Goal: Task Accomplishment & Management: Use online tool/utility

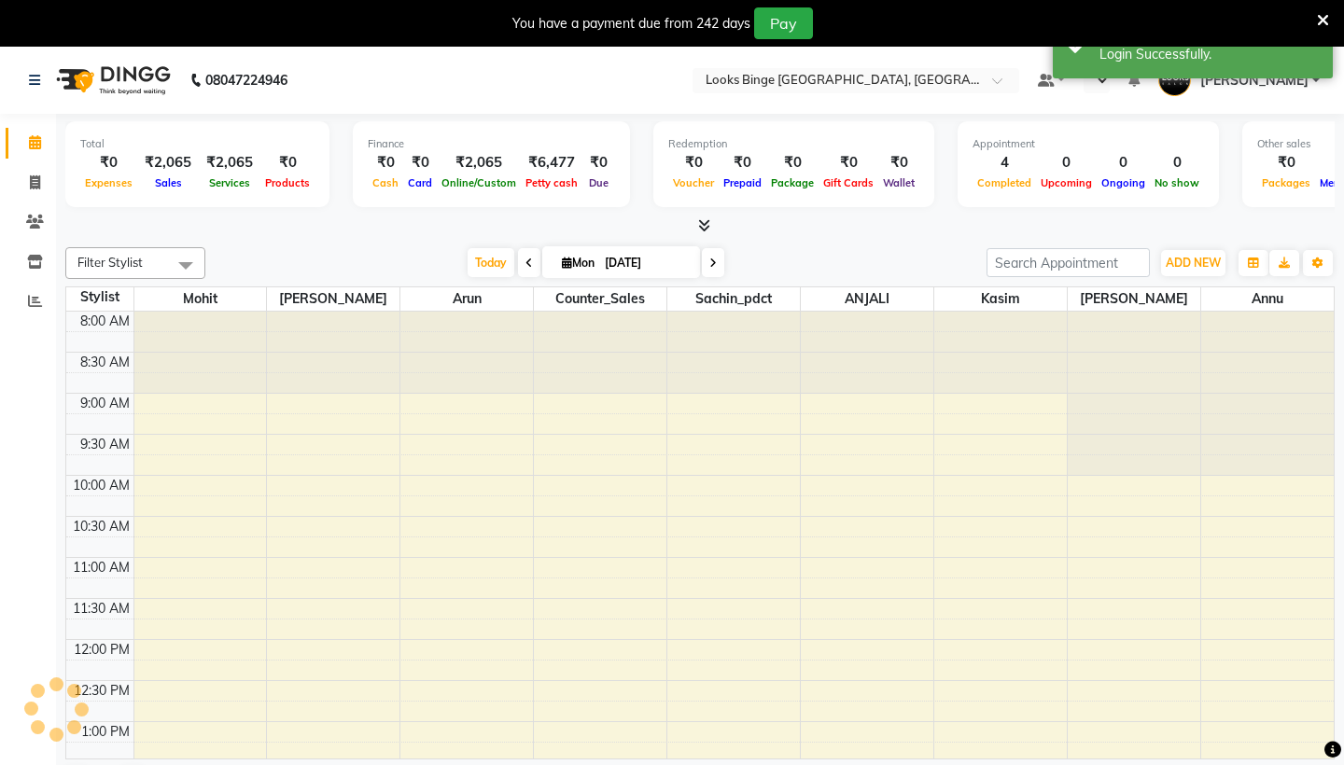
select select "en"
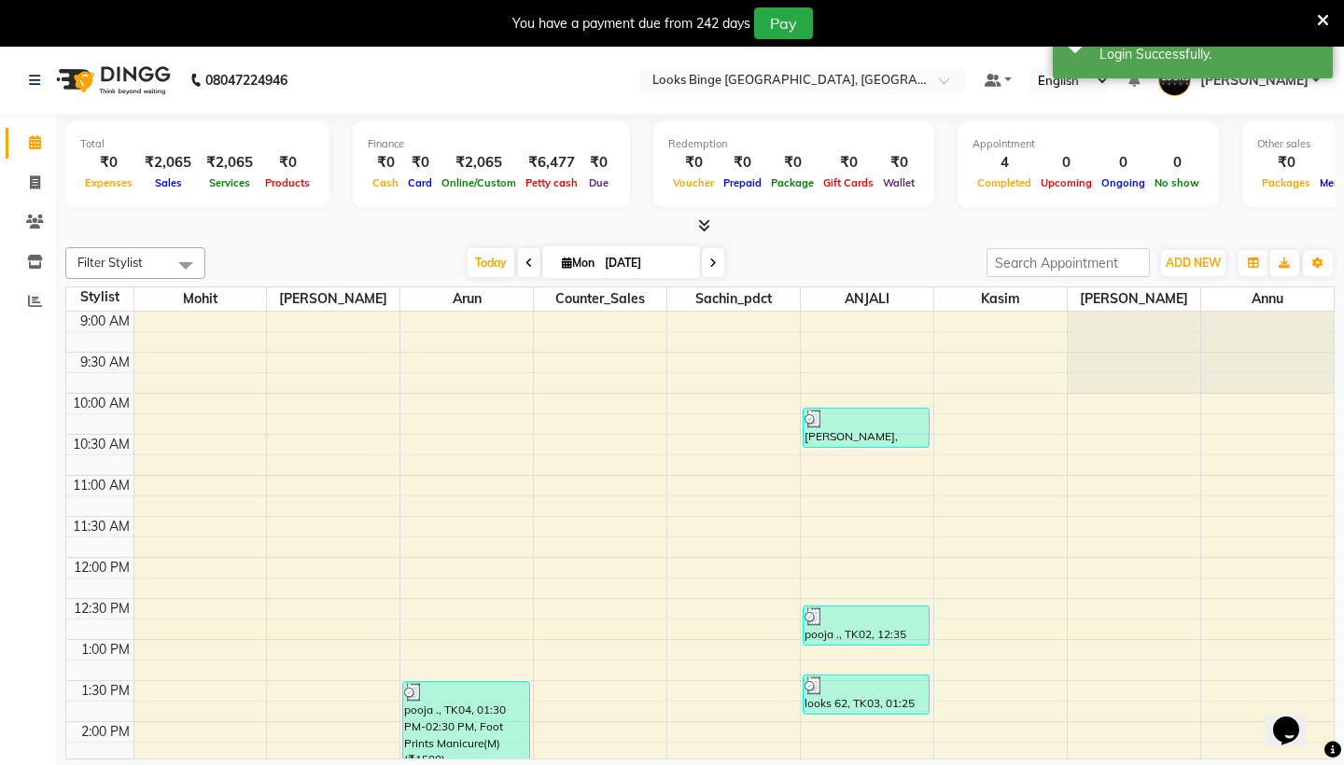
click at [577, 97] on nav "08047224946 Select Location × Looks Binge [GEOGRAPHIC_DATA], Noida Default Pane…" at bounding box center [672, 80] width 1344 height 67
click at [648, 82] on input "text" at bounding box center [783, 82] width 271 height 19
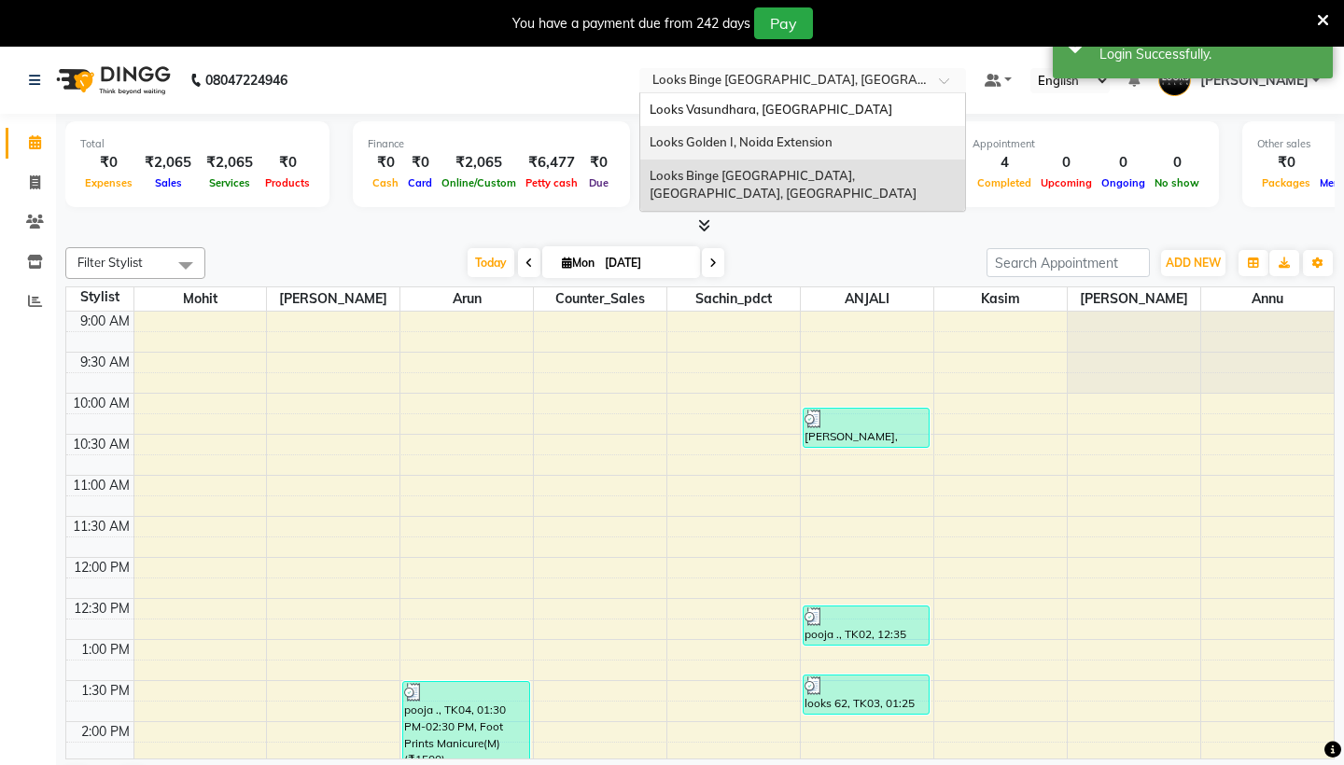
click at [649, 146] on span "Looks Golden I, Noida Extension" at bounding box center [740, 141] width 183 height 15
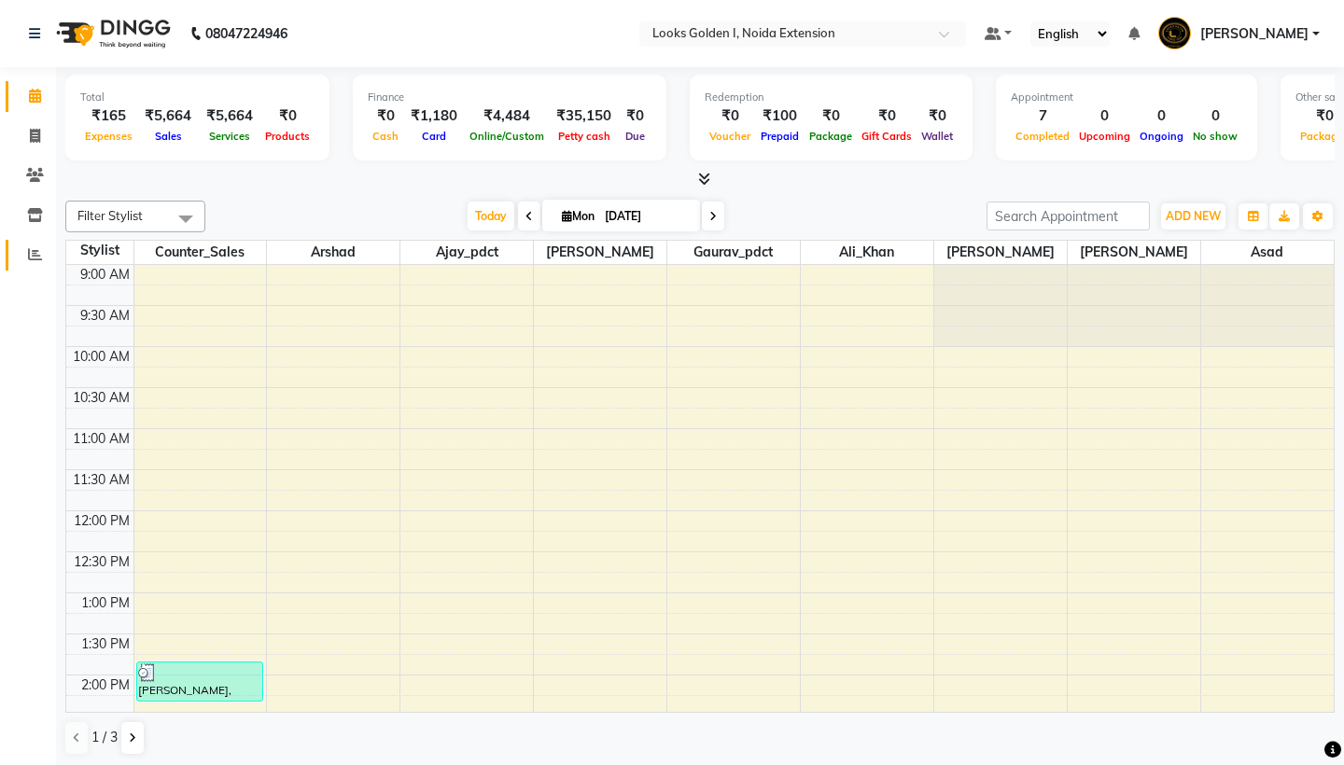
click at [26, 249] on span at bounding box center [35, 254] width 33 height 21
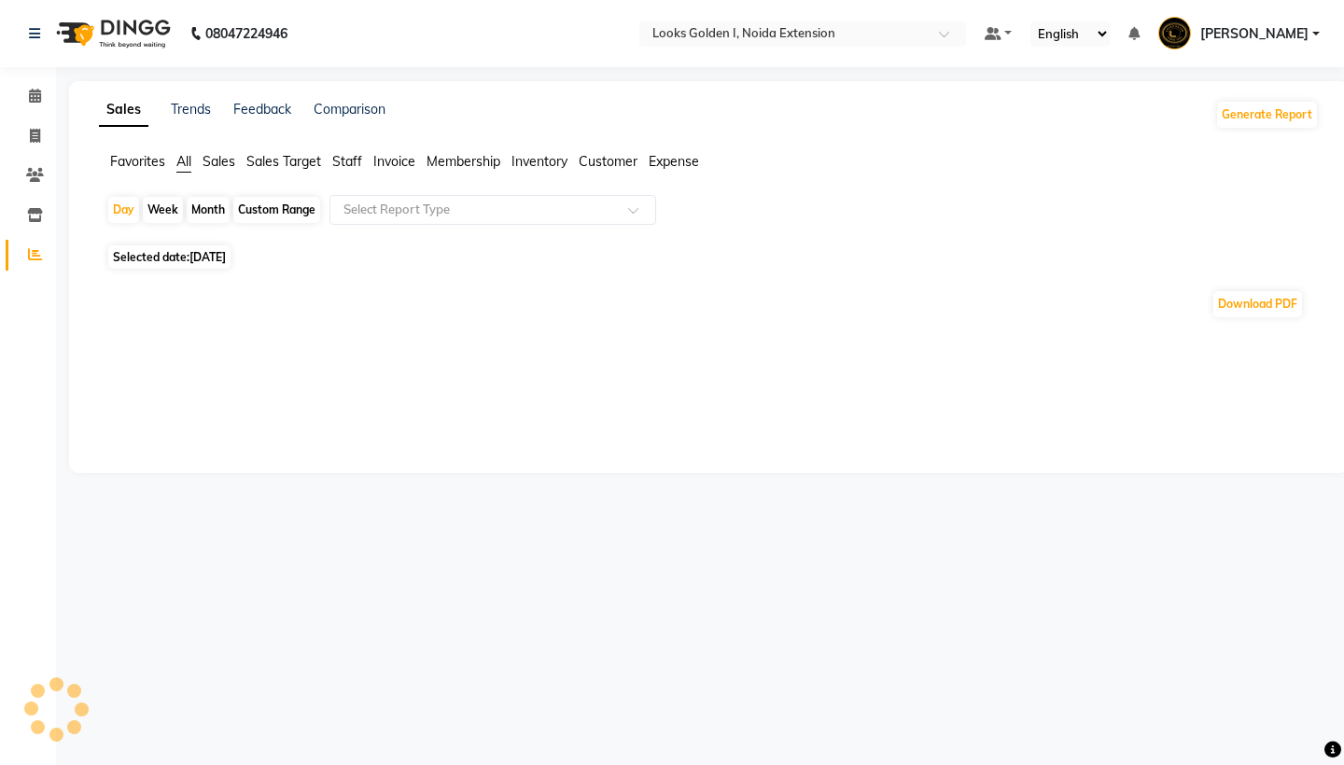
click at [204, 163] on span "Sales" at bounding box center [218, 161] width 33 height 17
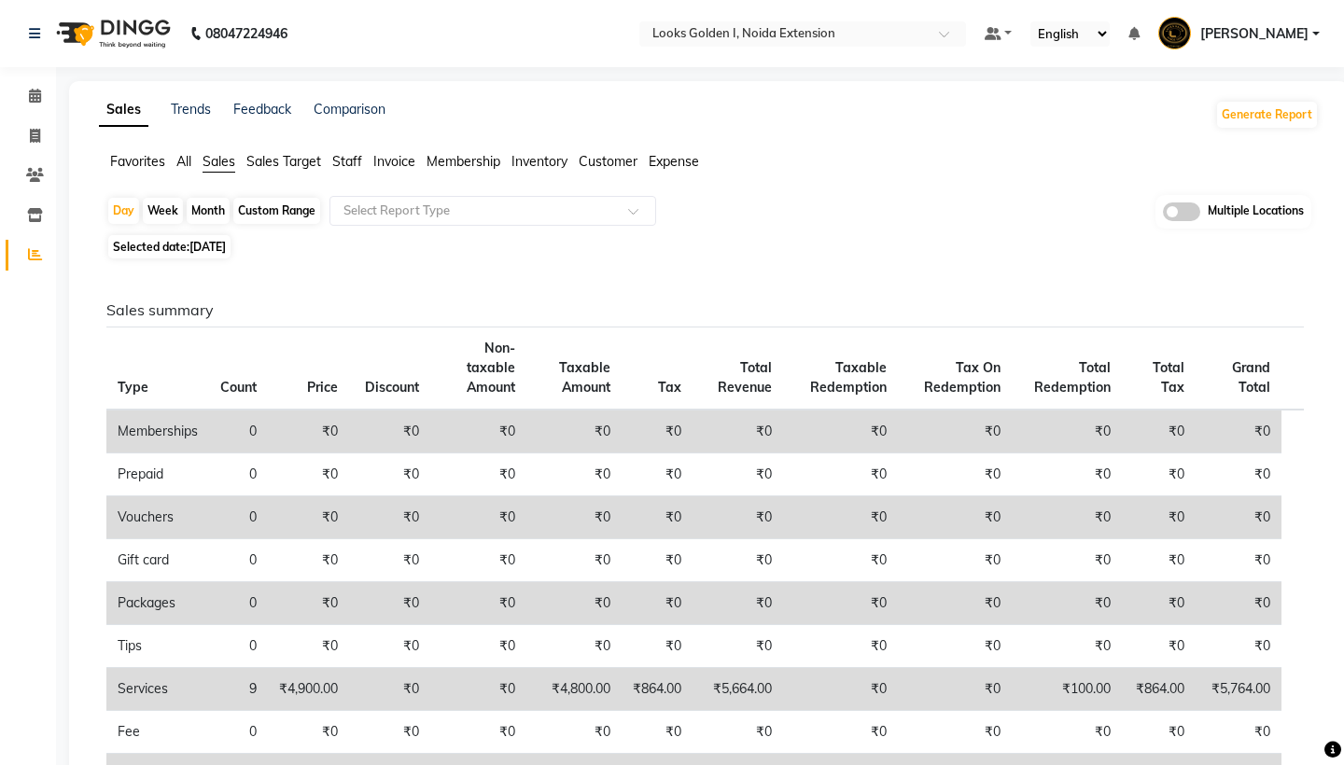
click at [199, 213] on div "Month" at bounding box center [208, 211] width 43 height 26
select select "9"
select select "2025"
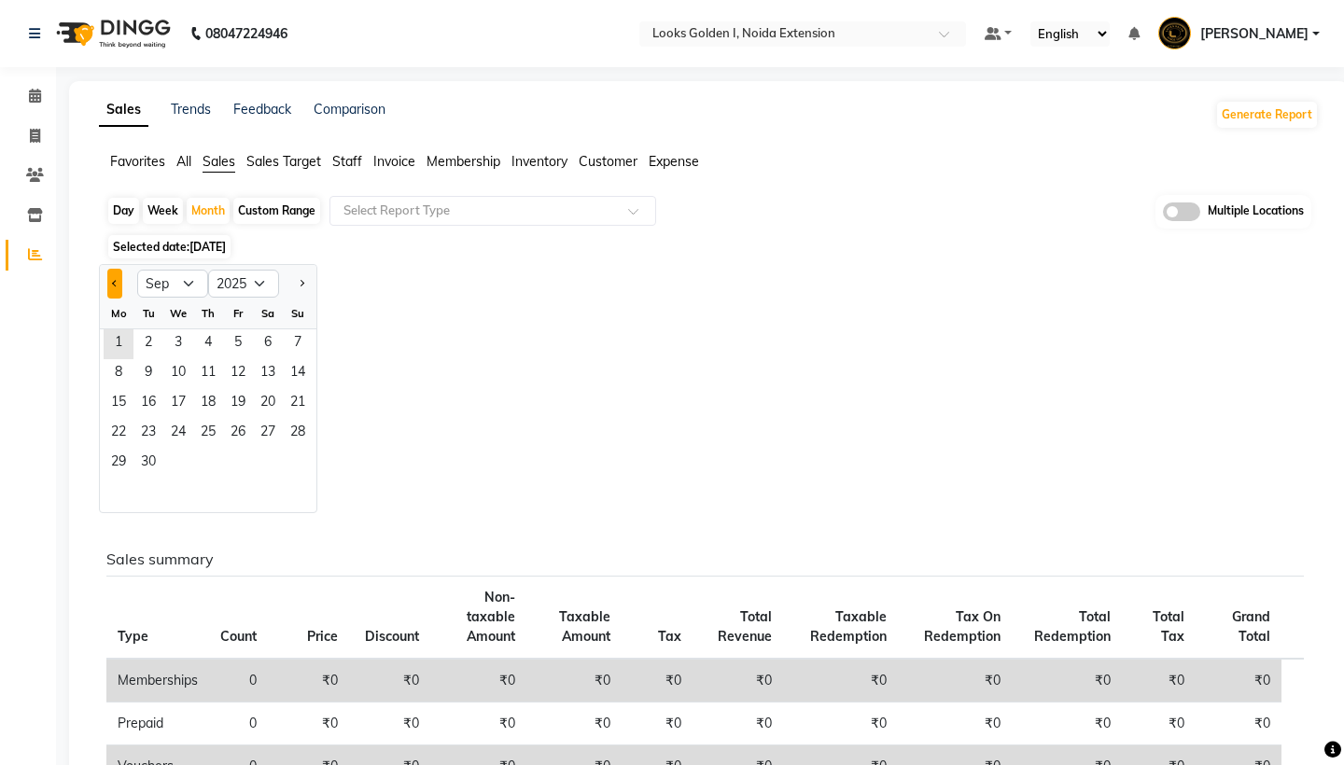
click at [118, 283] on span "Previous month" at bounding box center [115, 282] width 7 height 7
select select "8"
click at [231, 405] on span "15" at bounding box center [238, 404] width 30 height 30
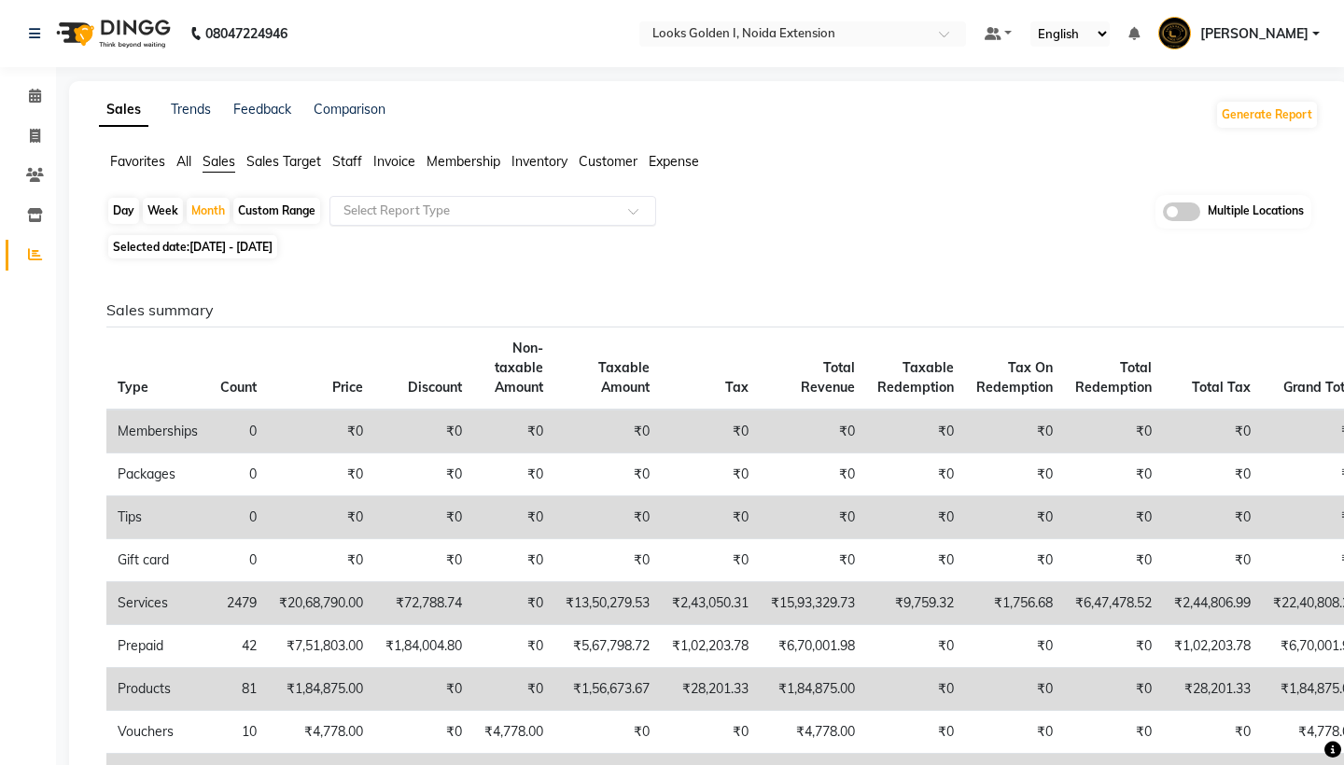
click at [414, 216] on input "text" at bounding box center [474, 211] width 269 height 19
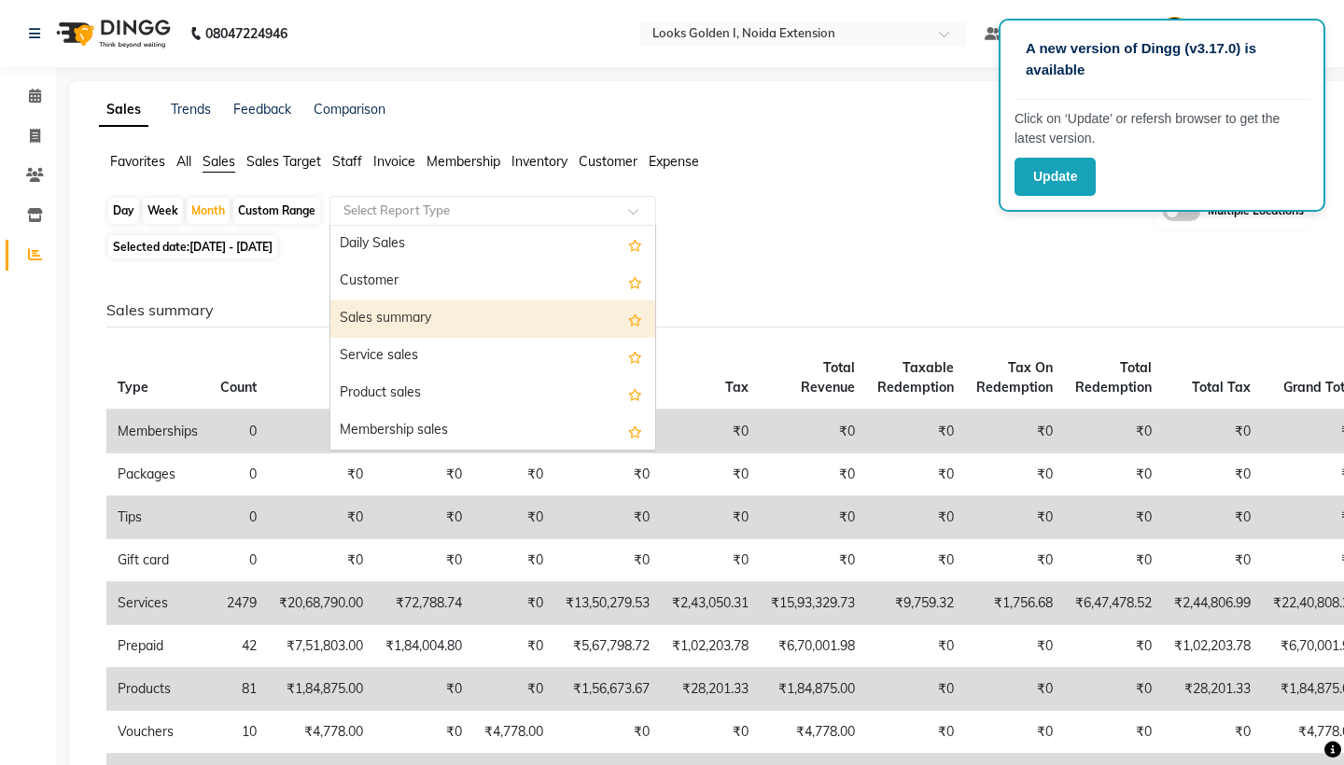
click at [467, 317] on div "Sales summary" at bounding box center [492, 318] width 325 height 37
select select "filtered_report"
select select "csv"
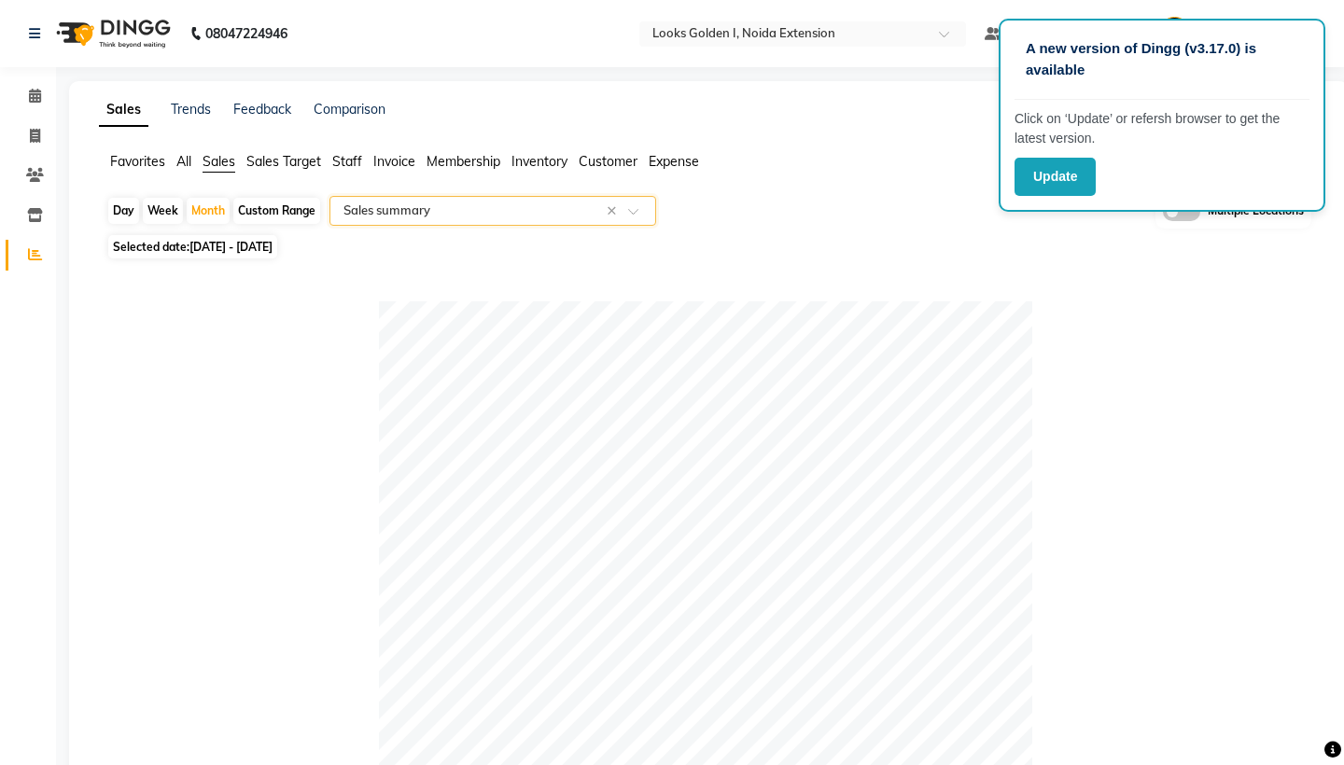
click at [248, 254] on span "Selected date: [DATE] - [DATE]" at bounding box center [192, 246] width 169 height 23
select select "8"
select select "2025"
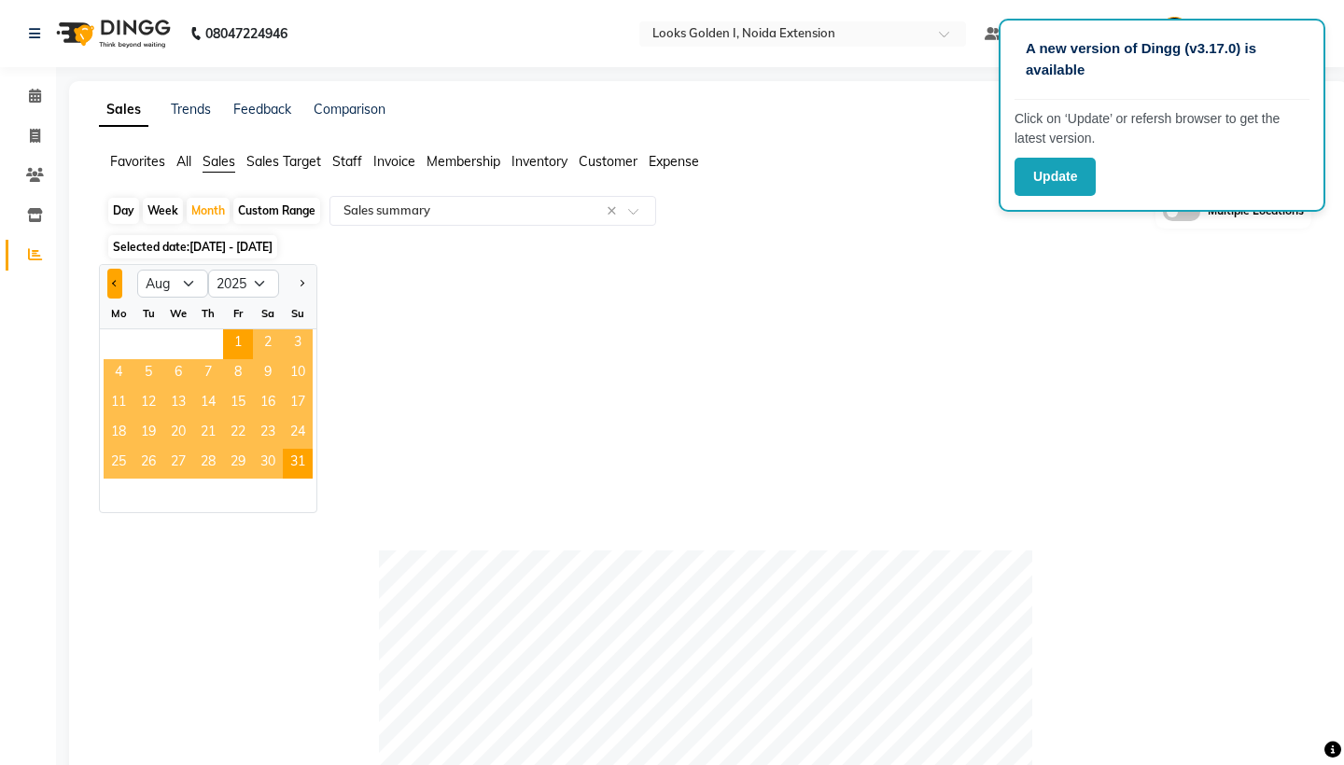
click at [107, 287] on button "Previous month" at bounding box center [114, 284] width 15 height 30
select select "7"
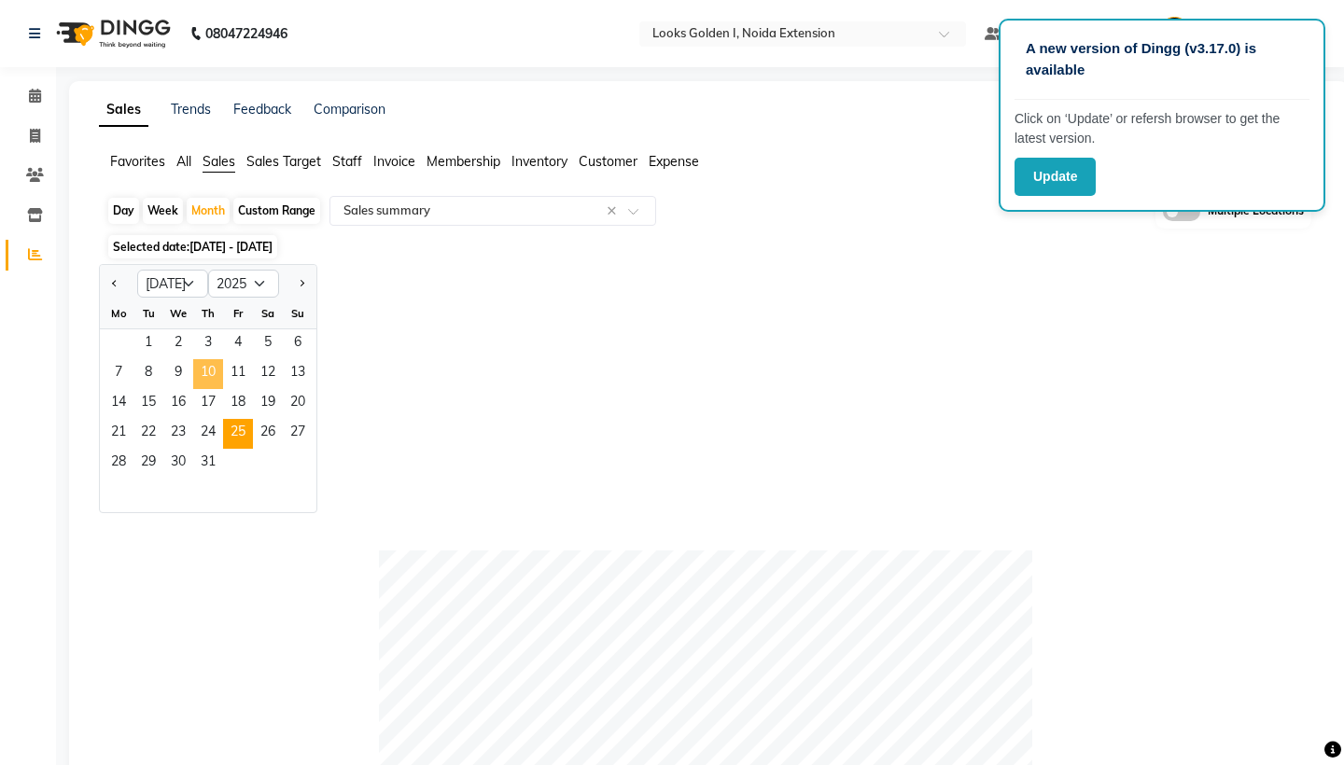
click at [240, 434] on span "25" at bounding box center [238, 434] width 30 height 30
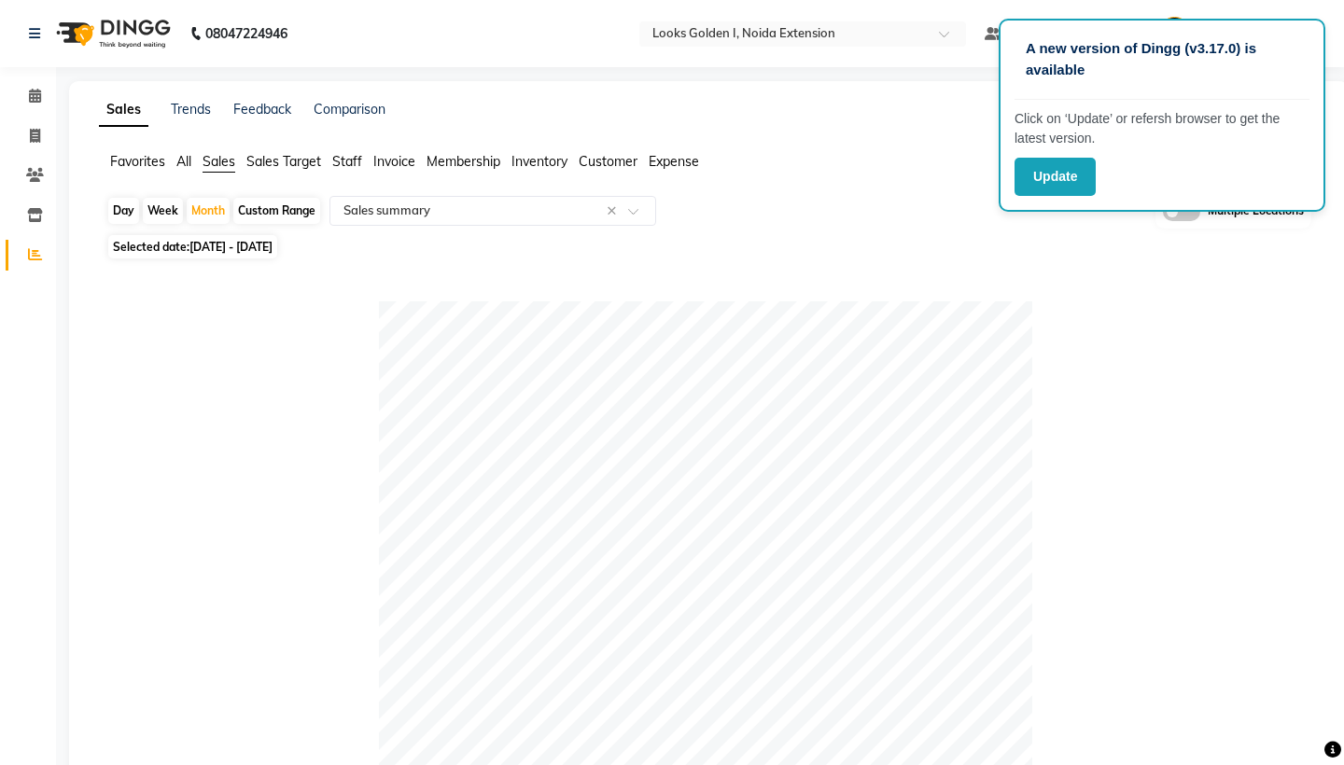
click at [259, 243] on span "[DATE] - [DATE]" at bounding box center [230, 247] width 83 height 14
select select "7"
select select "2025"
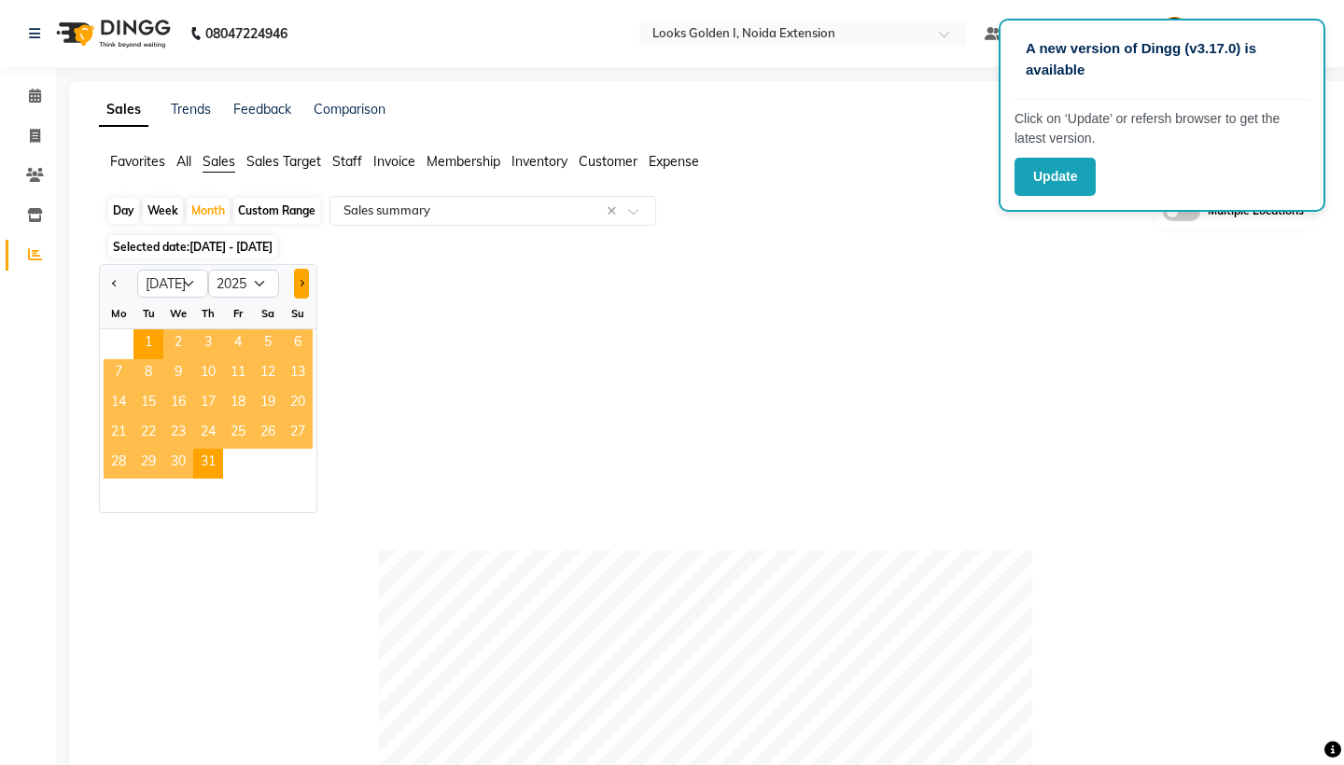
click at [301, 285] on span "Next month" at bounding box center [301, 282] width 7 height 7
select select "8"
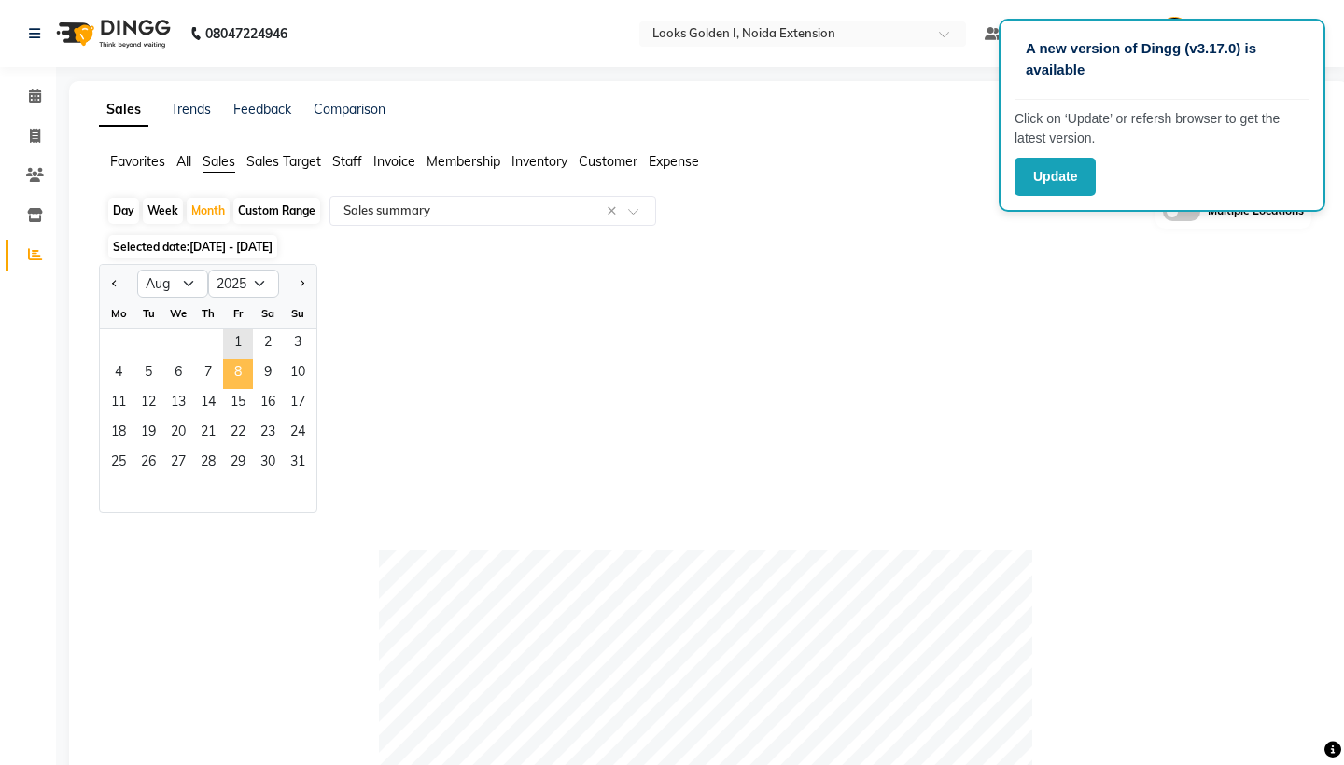
click at [249, 382] on span "8" at bounding box center [238, 374] width 30 height 30
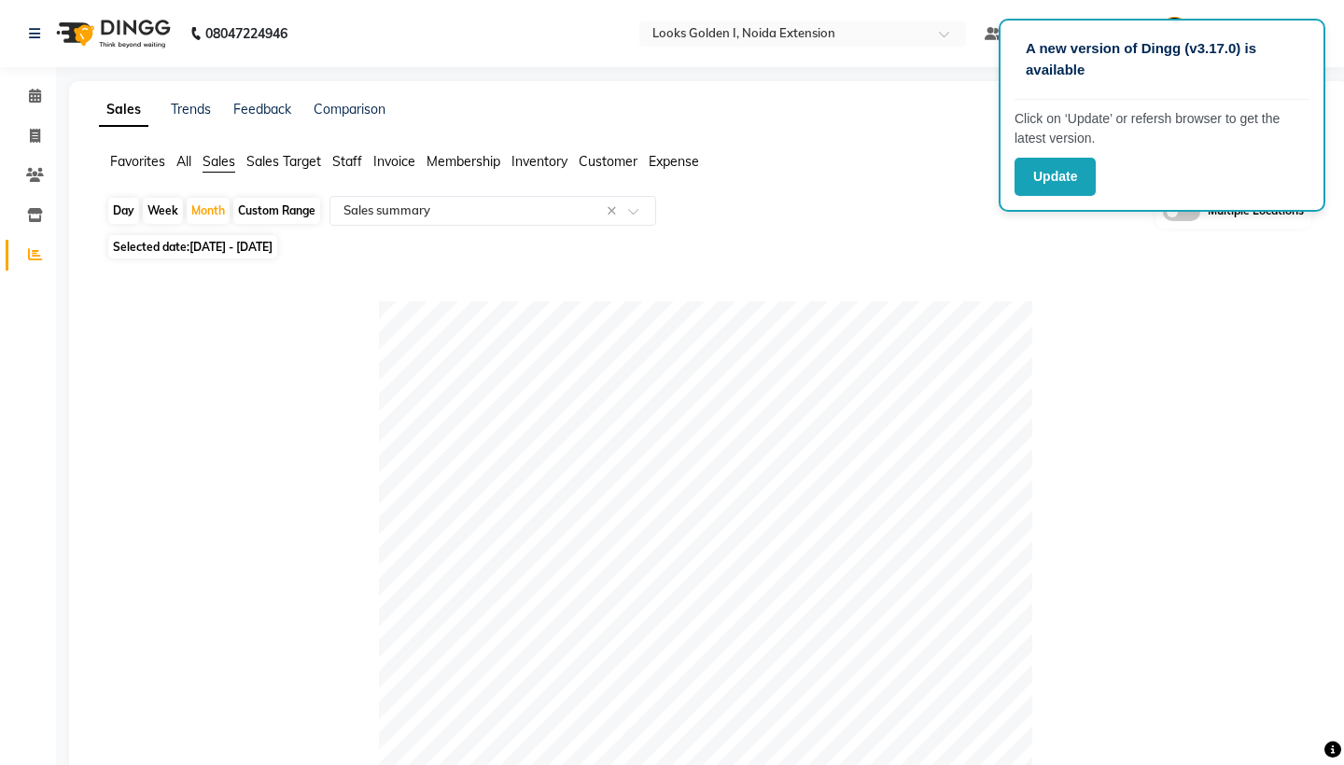
click at [262, 244] on span "[DATE] - [DATE]" at bounding box center [230, 247] width 83 height 14
select select "8"
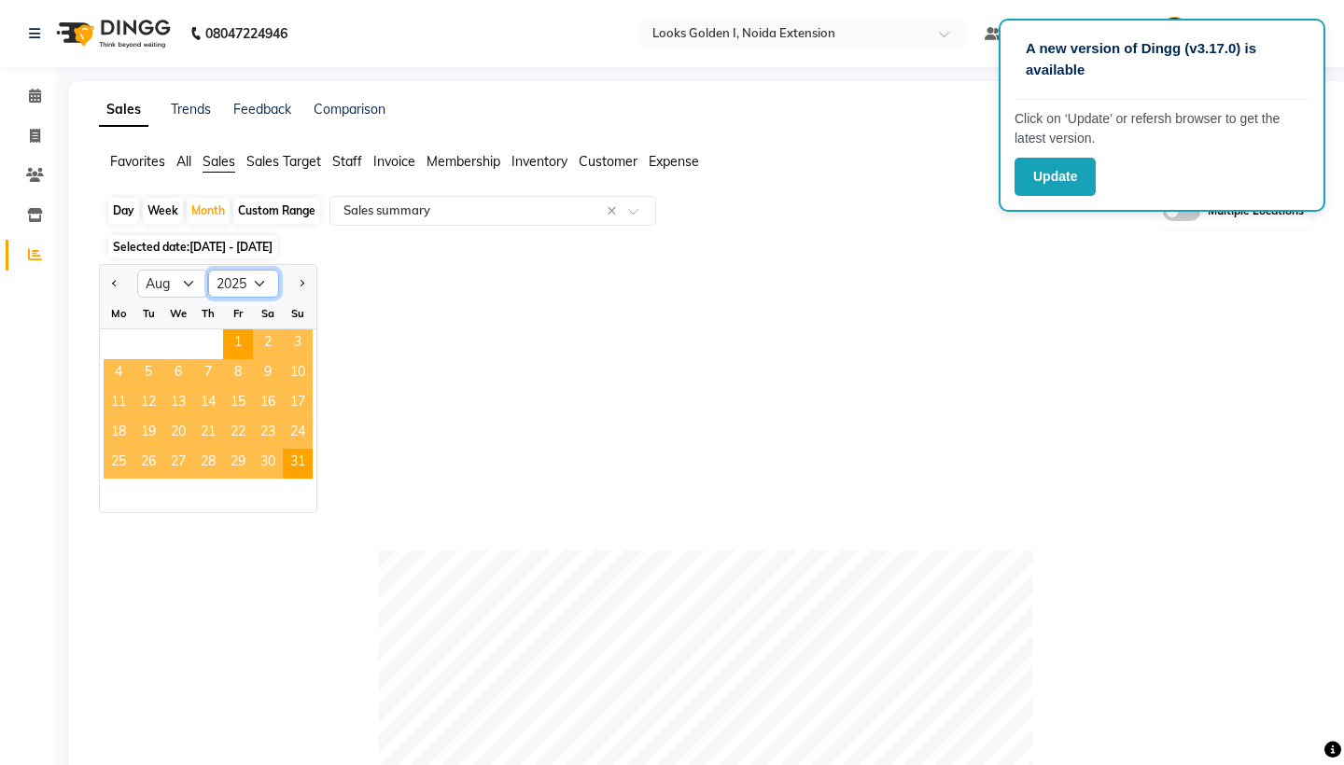
select select "2024"
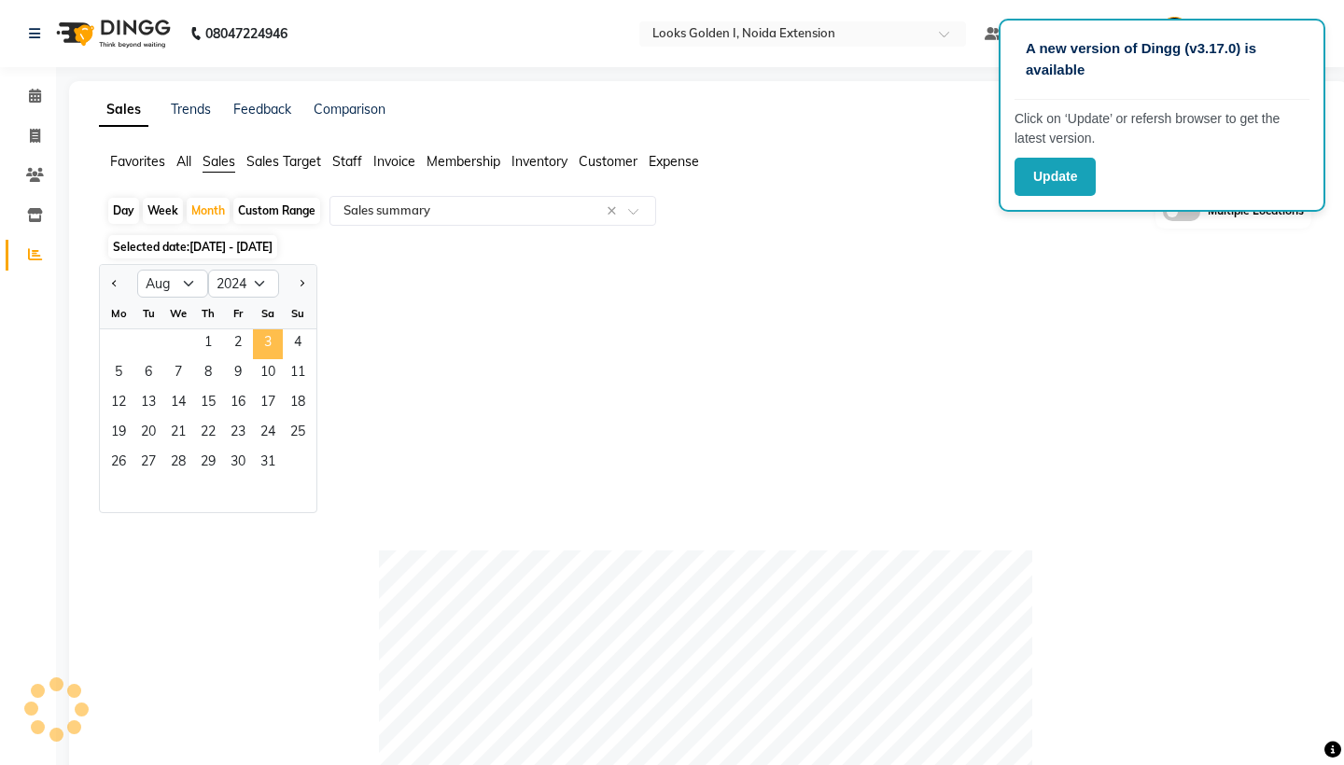
click at [257, 348] on span "3" at bounding box center [268, 344] width 30 height 30
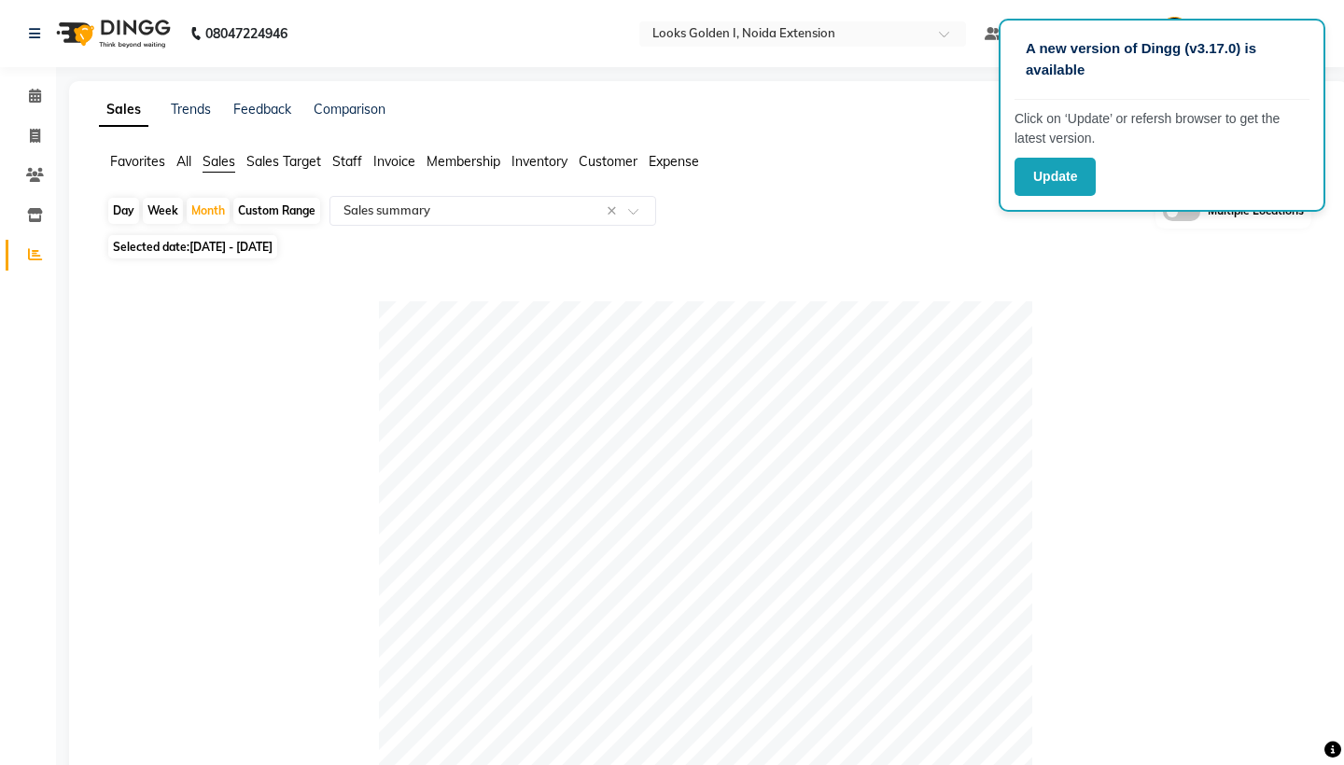
click at [229, 240] on span "[DATE] - [DATE]" at bounding box center [230, 247] width 83 height 14
select select "8"
select select "2024"
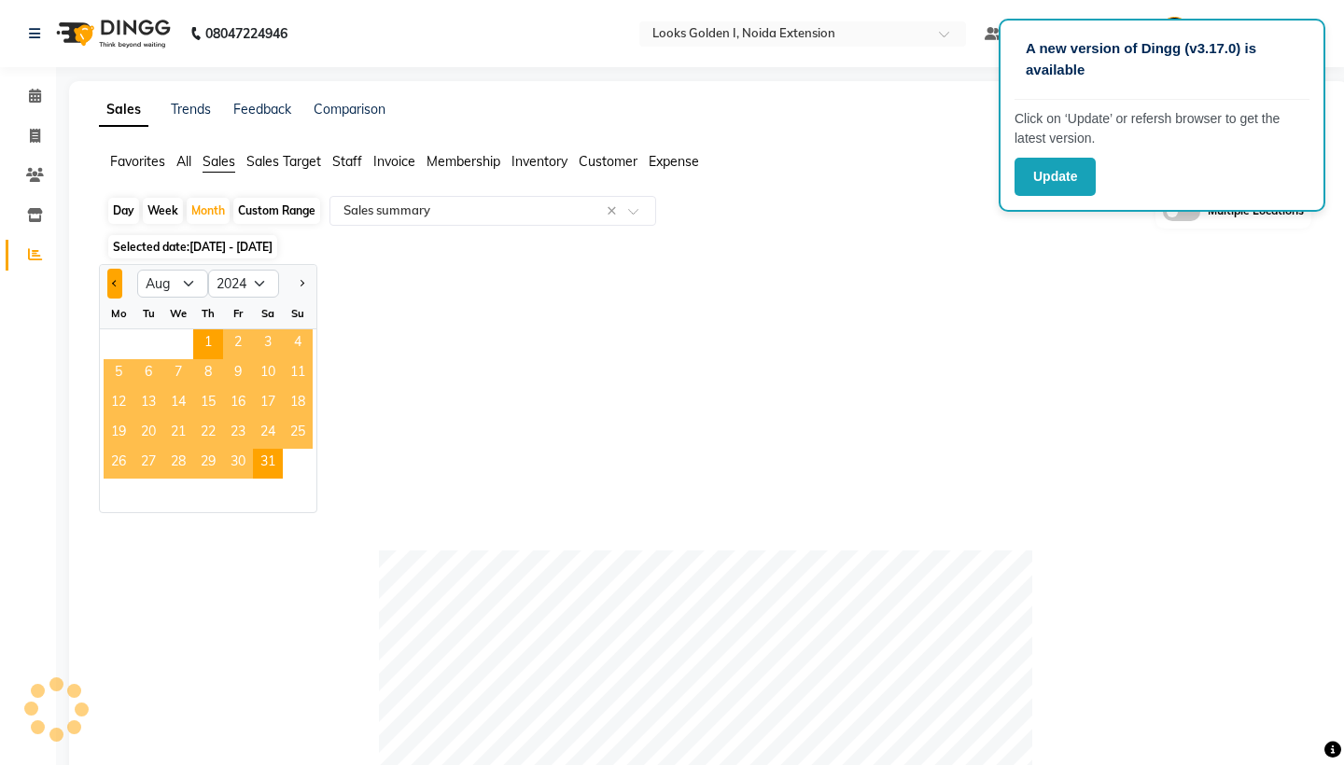
click at [116, 279] on button "Previous month" at bounding box center [114, 284] width 15 height 30
select select "7"
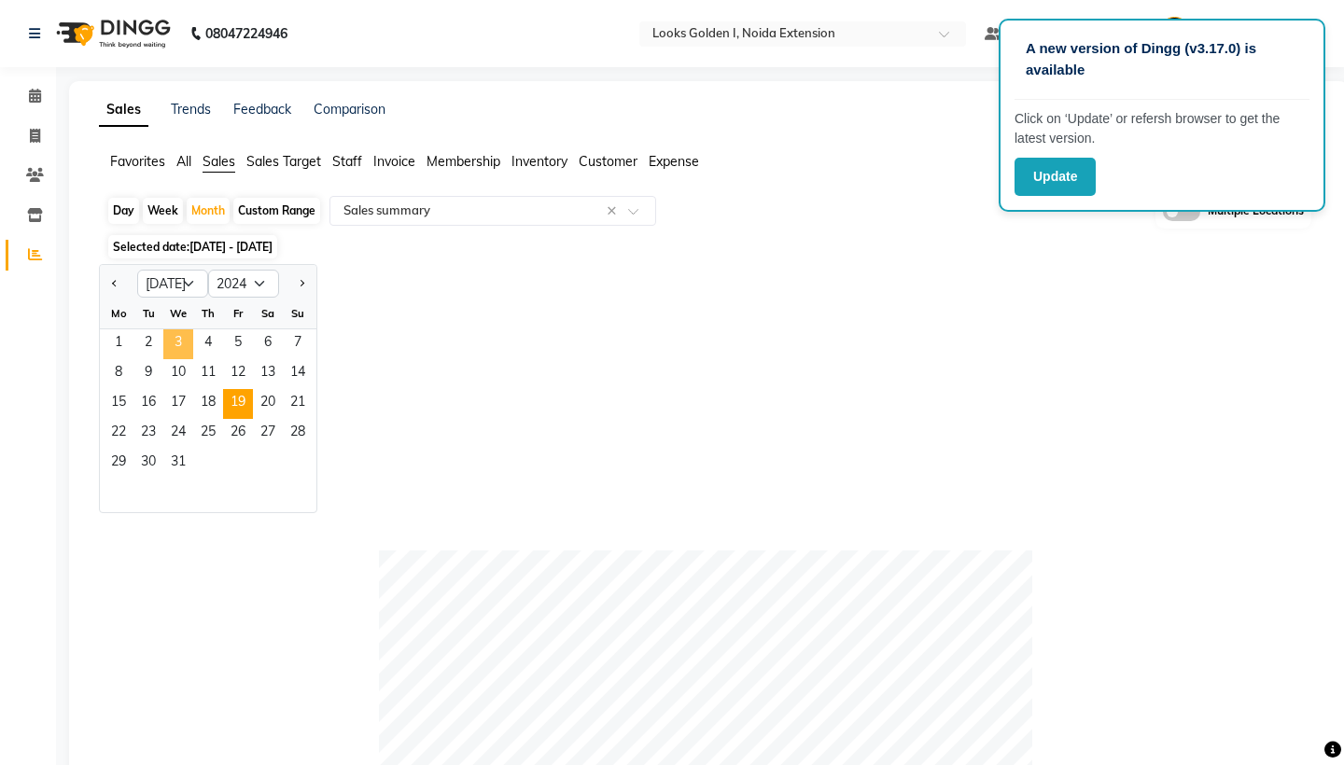
click at [233, 405] on span "19" at bounding box center [238, 404] width 30 height 30
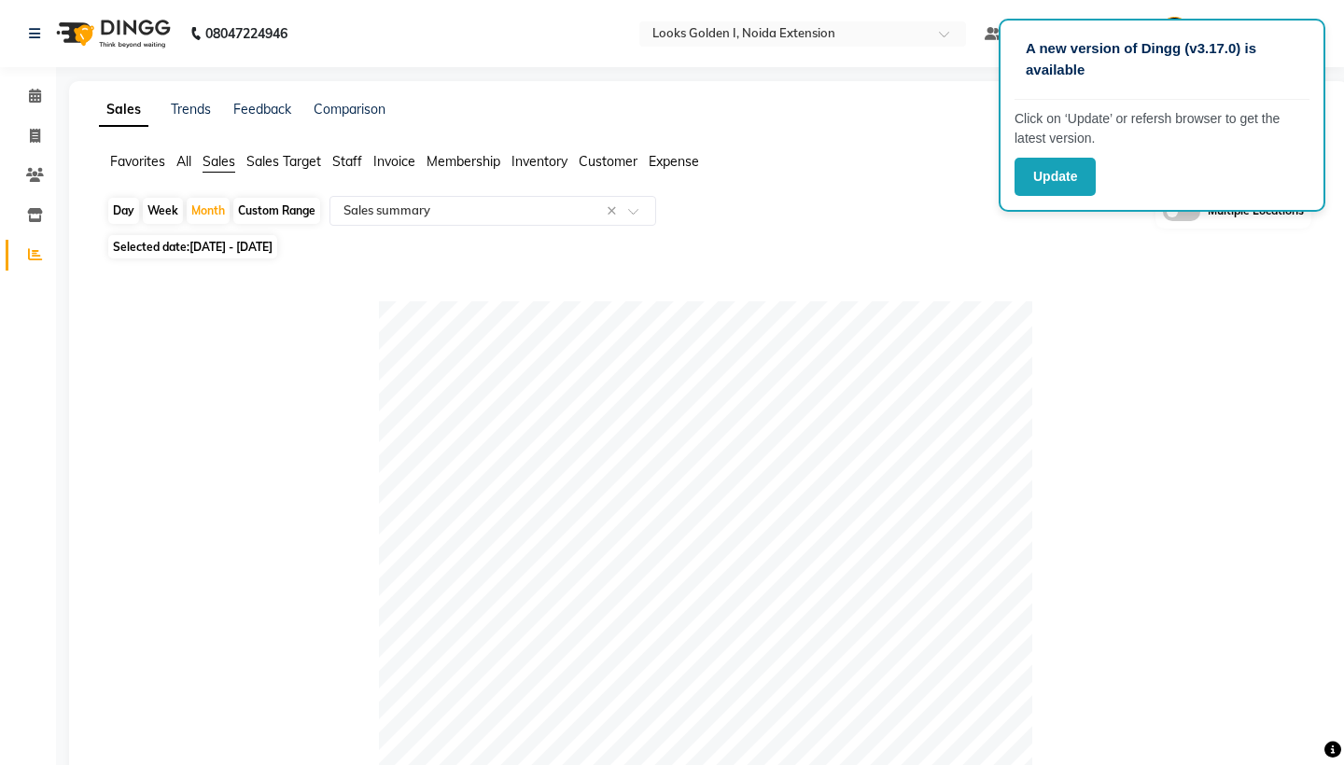
click at [245, 240] on span "[DATE] - [DATE]" at bounding box center [230, 247] width 83 height 14
select select "7"
select select "2024"
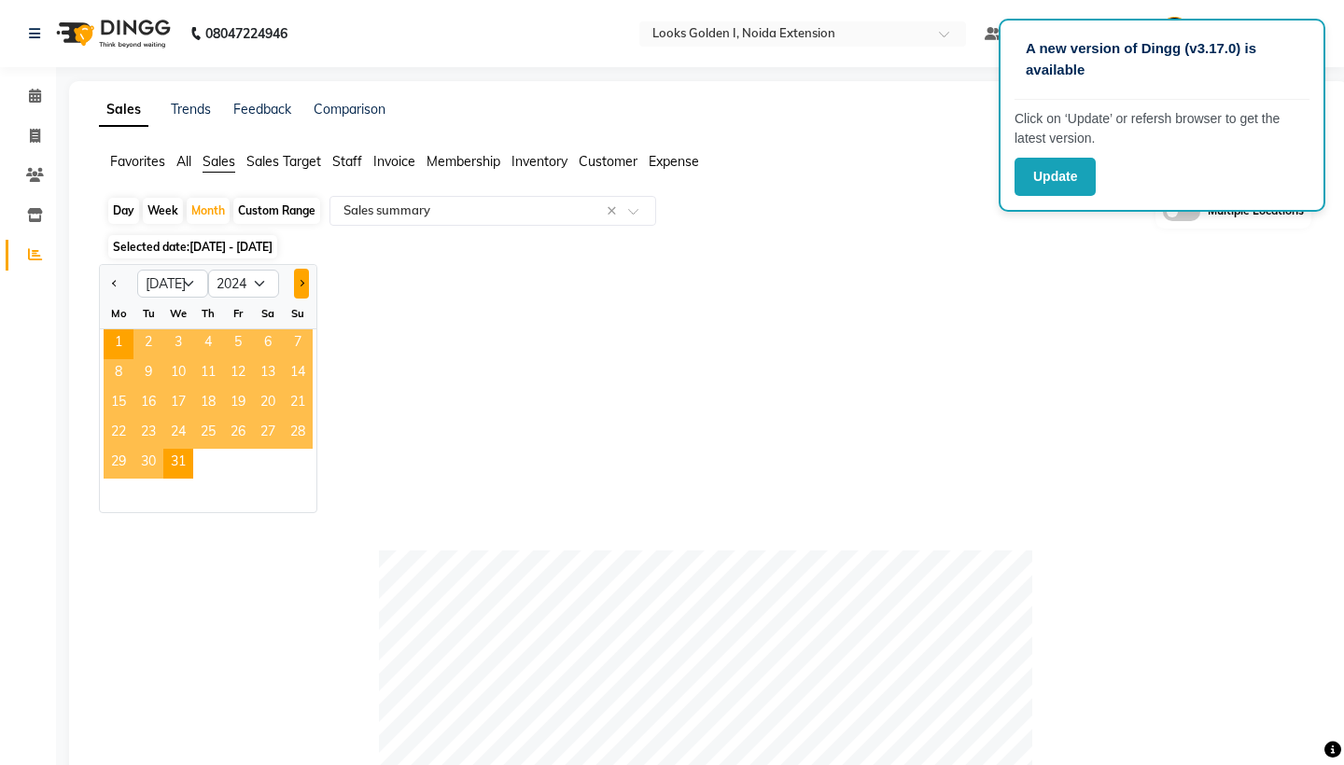
click at [300, 284] on span "Next month" at bounding box center [301, 282] width 7 height 7
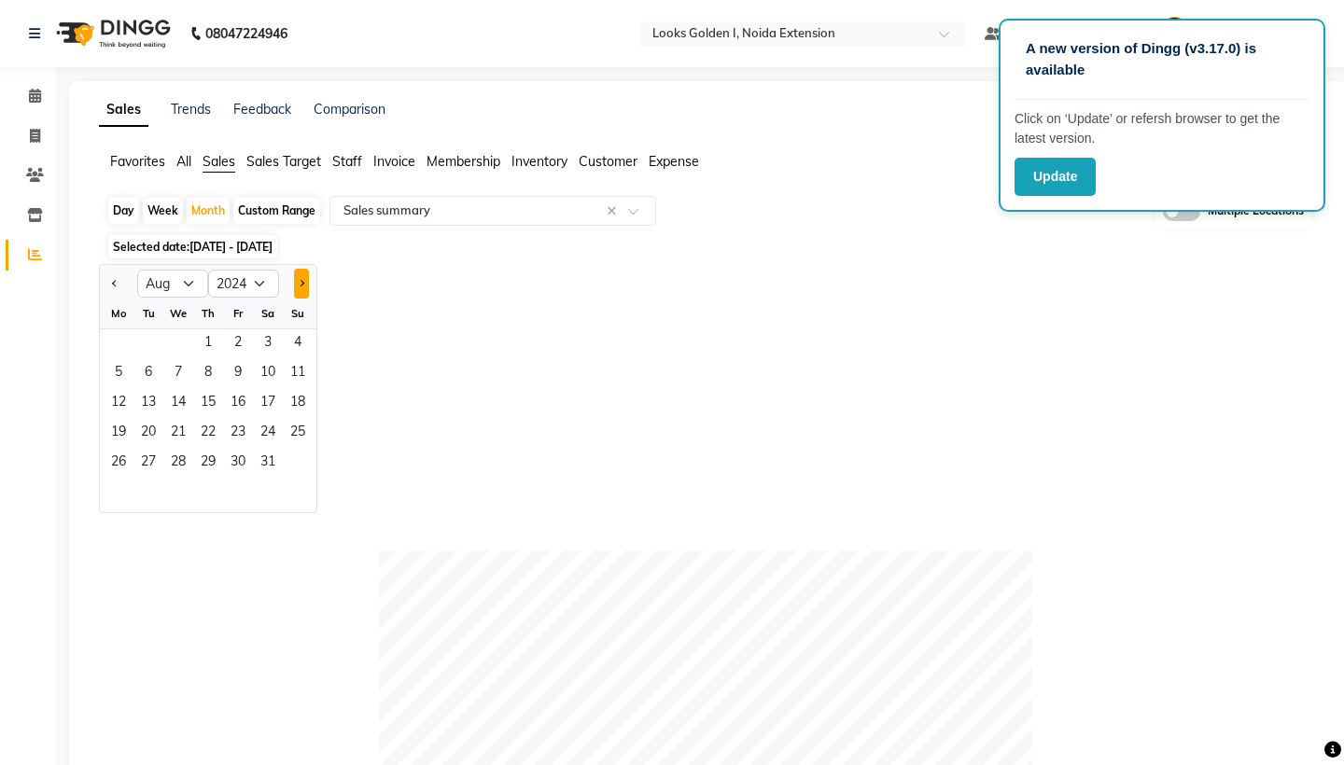
click at [300, 284] on span "Next month" at bounding box center [301, 282] width 7 height 7
select select "9"
click at [242, 435] on span "20" at bounding box center [238, 434] width 30 height 30
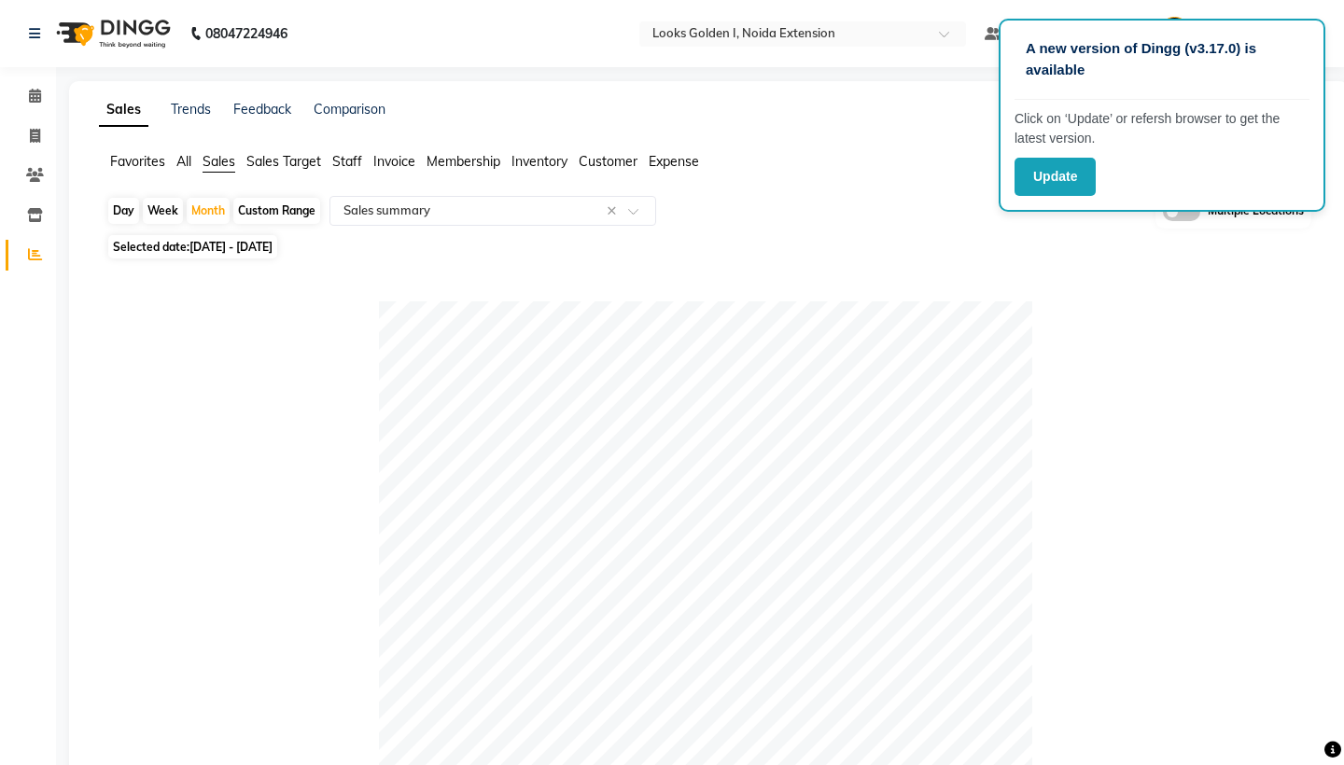
click at [277, 254] on span "Selected date: [DATE] - [DATE]" at bounding box center [192, 246] width 169 height 23
select select "9"
select select "2024"
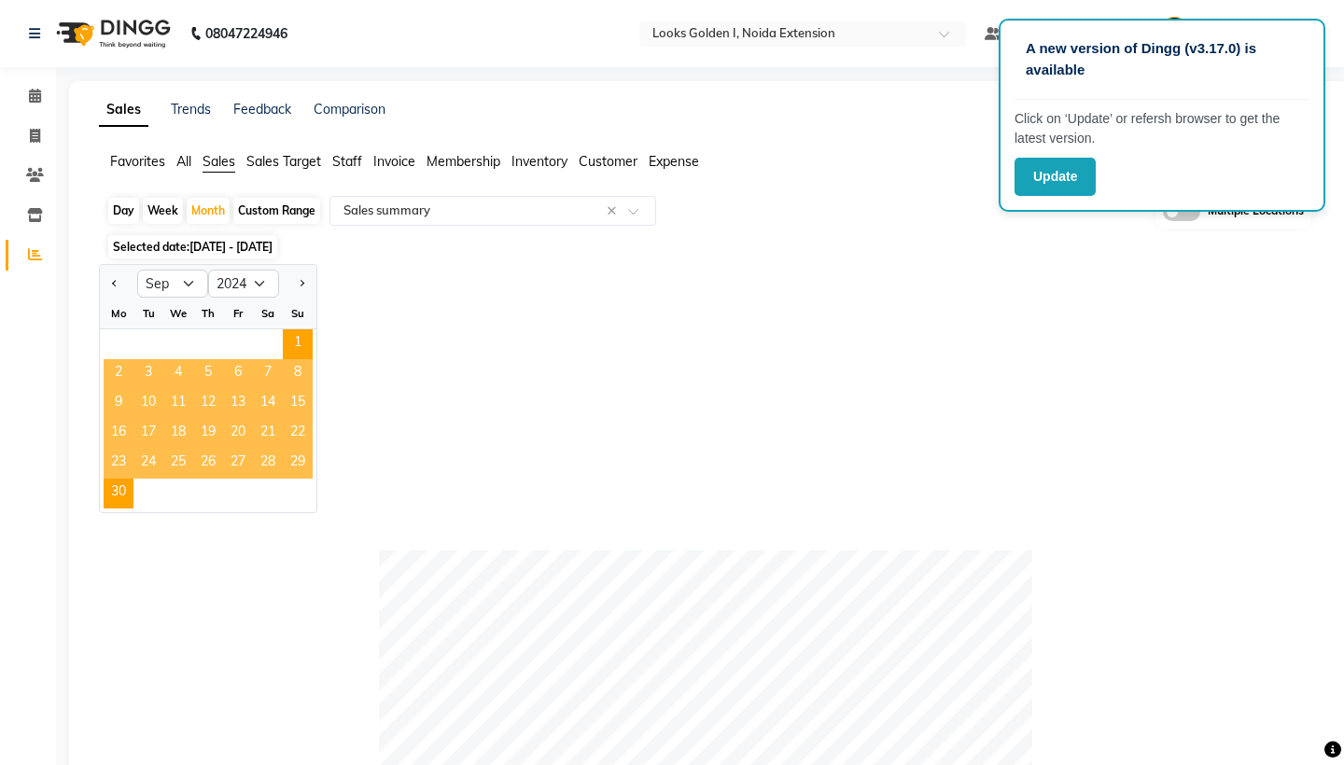
click at [132, 281] on div at bounding box center [118, 284] width 37 height 30
click at [121, 281] on button "Previous month" at bounding box center [114, 284] width 15 height 30
select select "8"
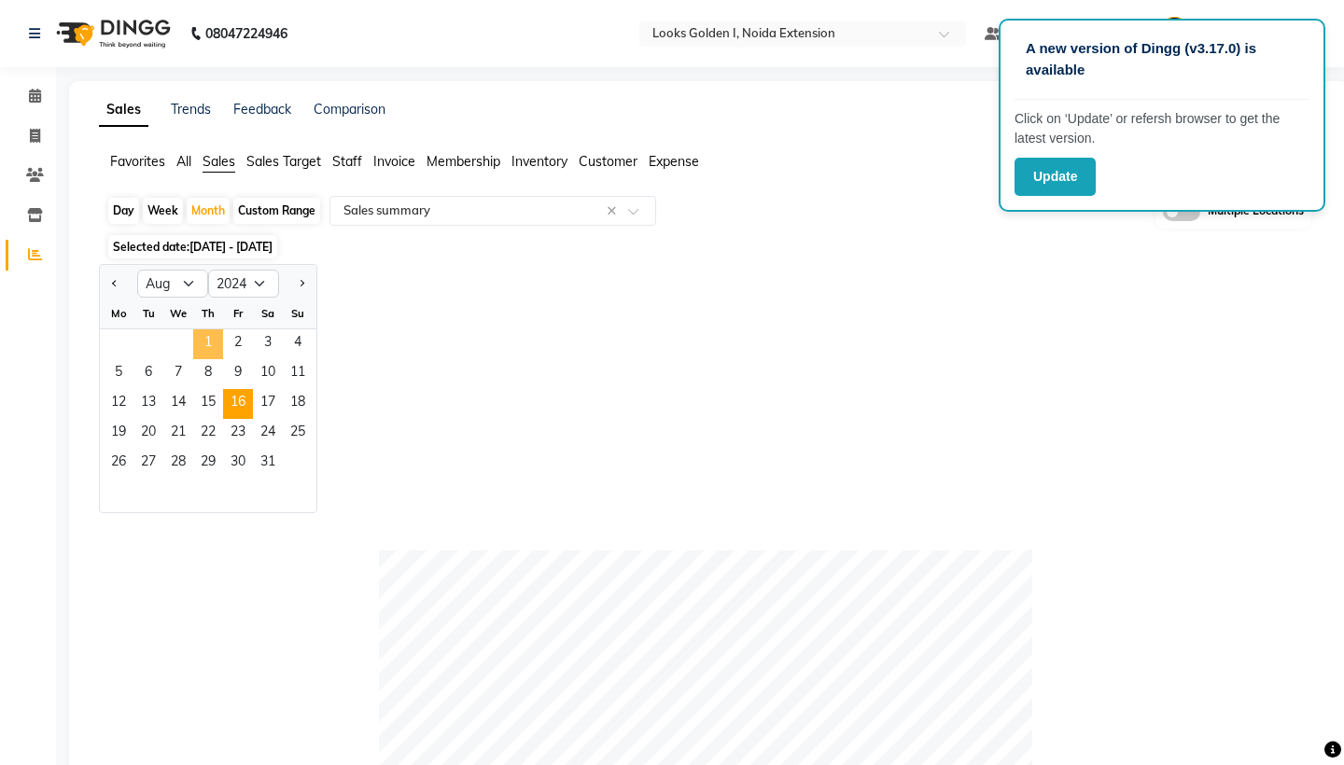
click at [248, 408] on span "16" at bounding box center [238, 404] width 30 height 30
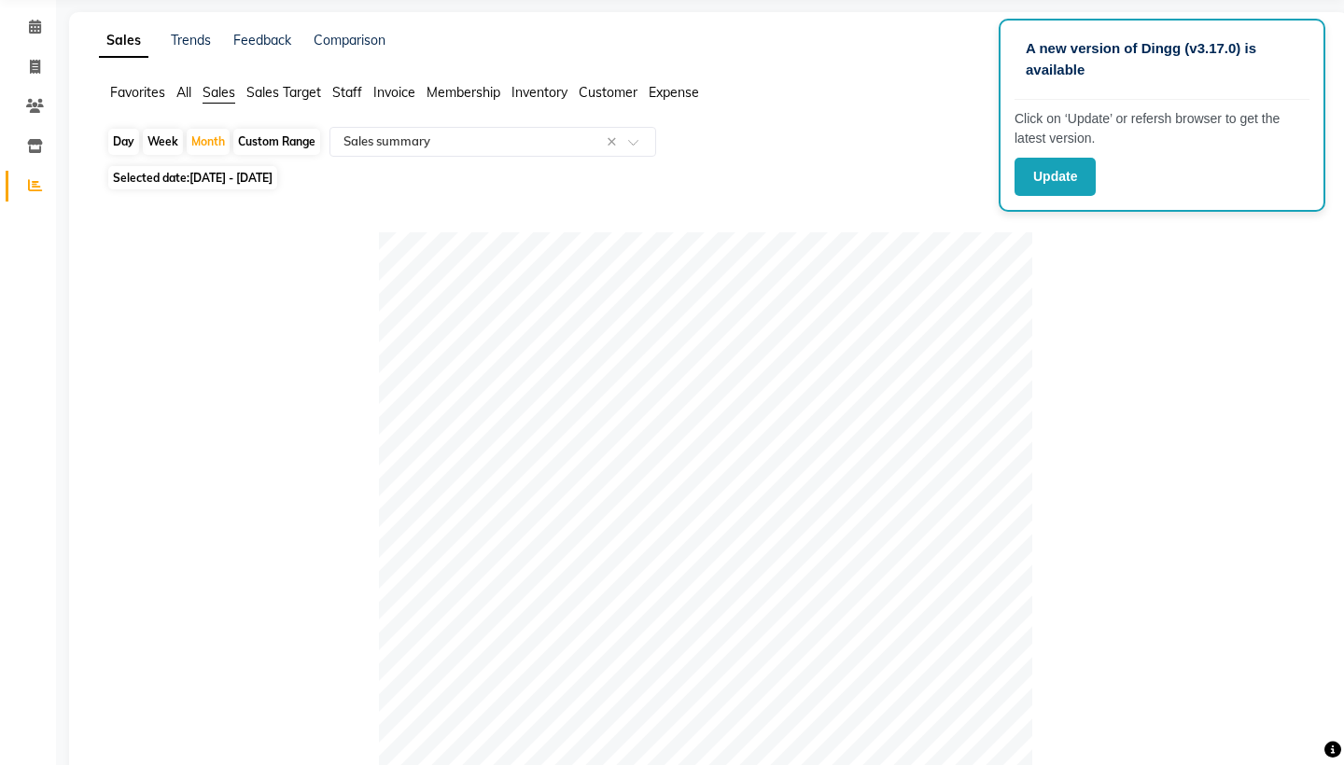
scroll to position [59, 0]
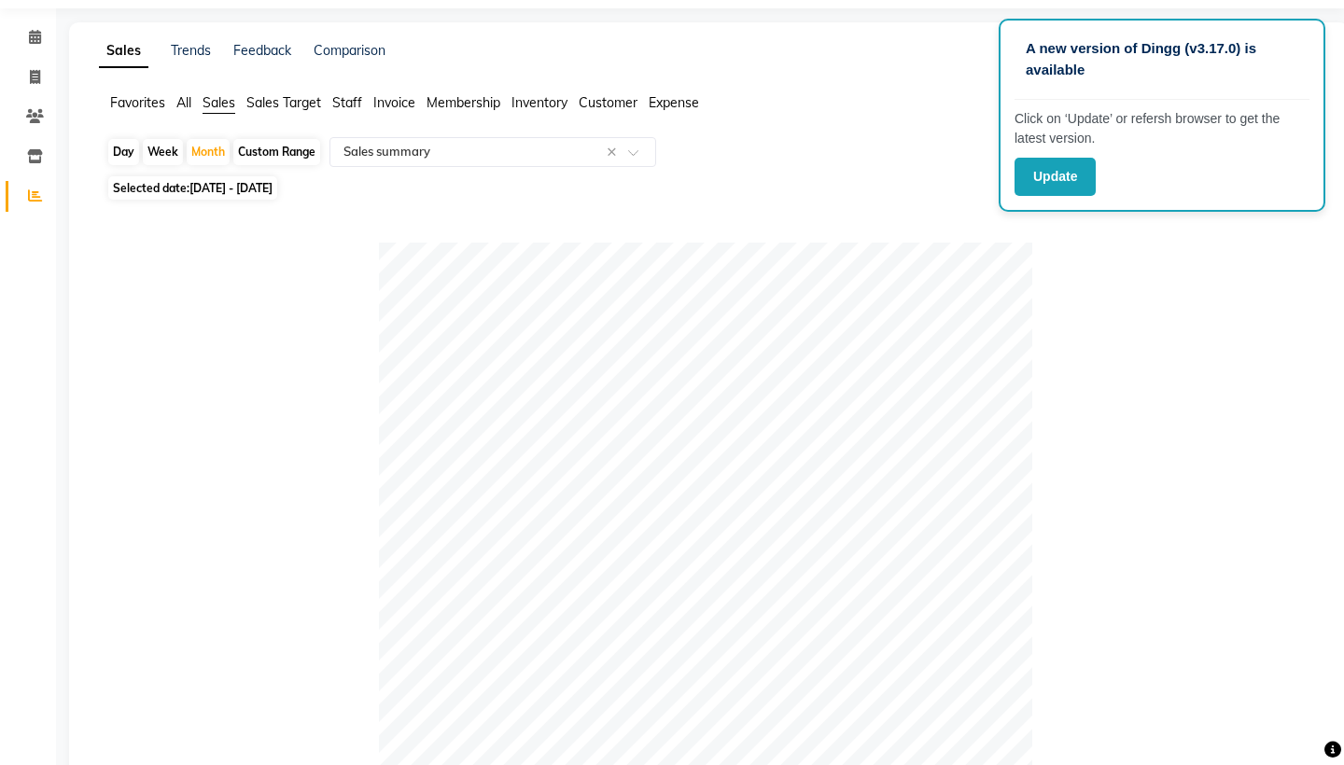
click at [215, 180] on span "Selected date: [DATE] - [DATE]" at bounding box center [192, 187] width 169 height 23
select select "8"
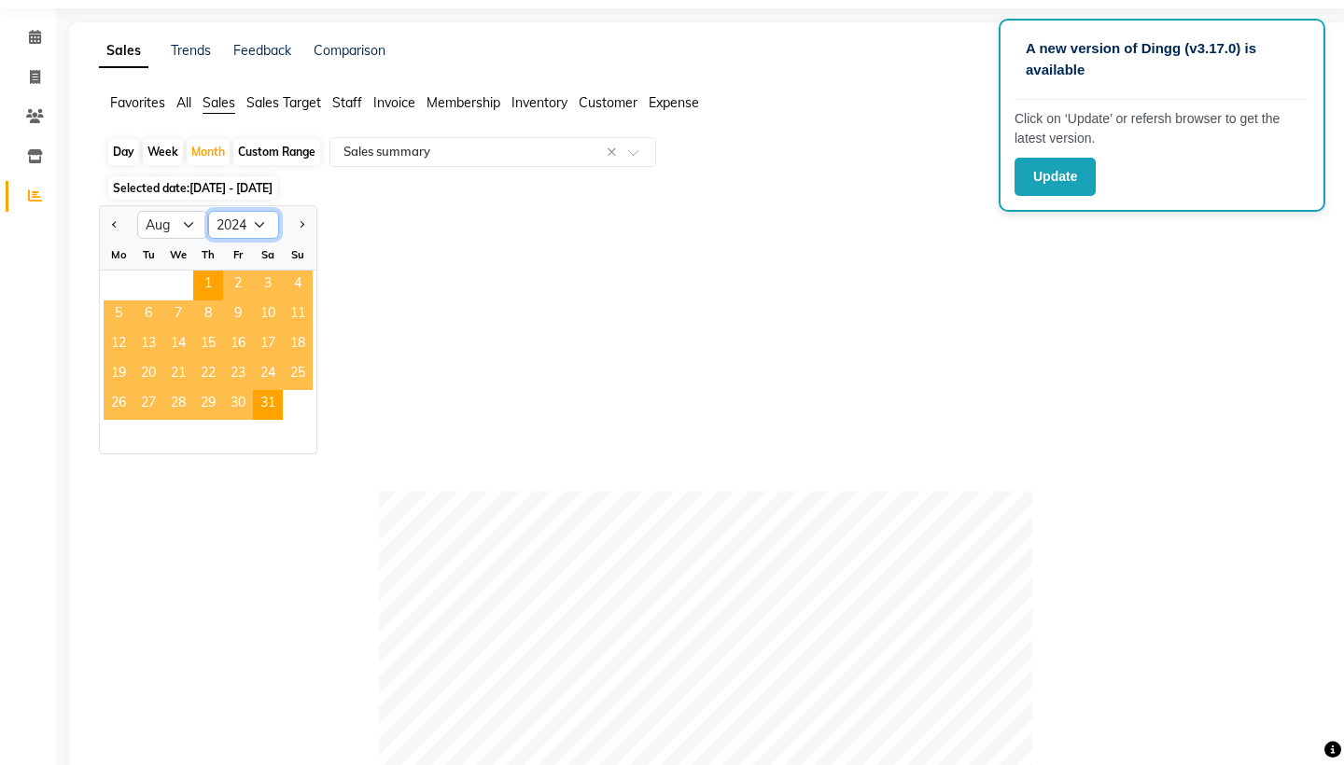
select select "2025"
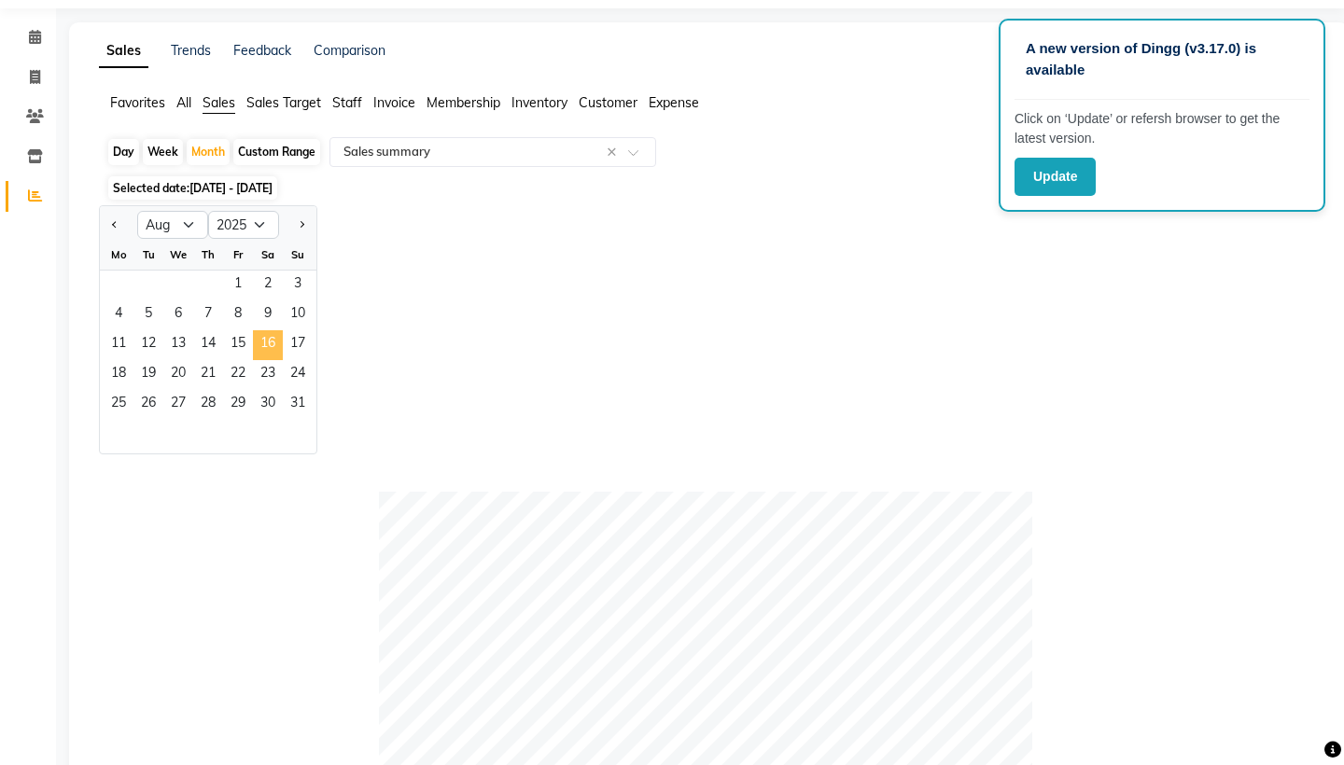
click at [268, 346] on span "16" at bounding box center [268, 345] width 30 height 30
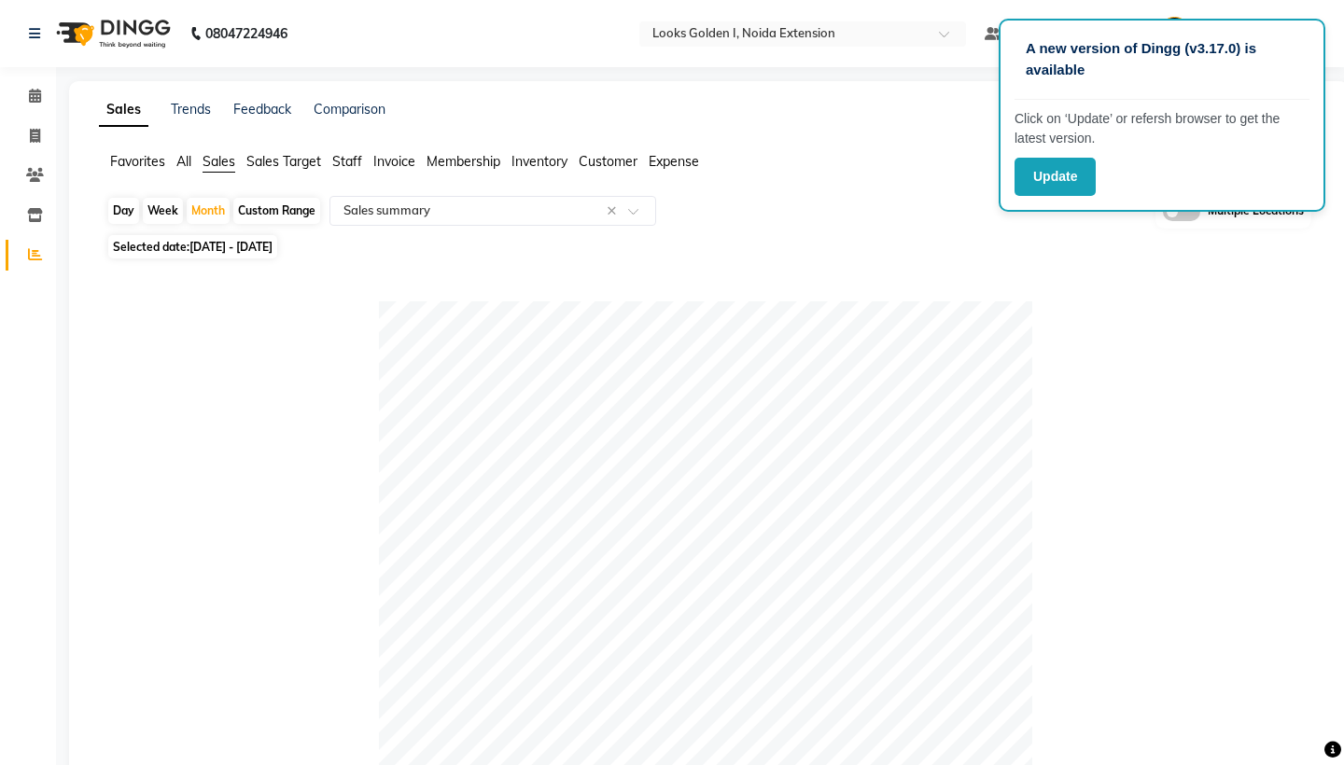
scroll to position [0, 0]
click at [245, 252] on span "[DATE] - [DATE]" at bounding box center [230, 247] width 83 height 14
select select "8"
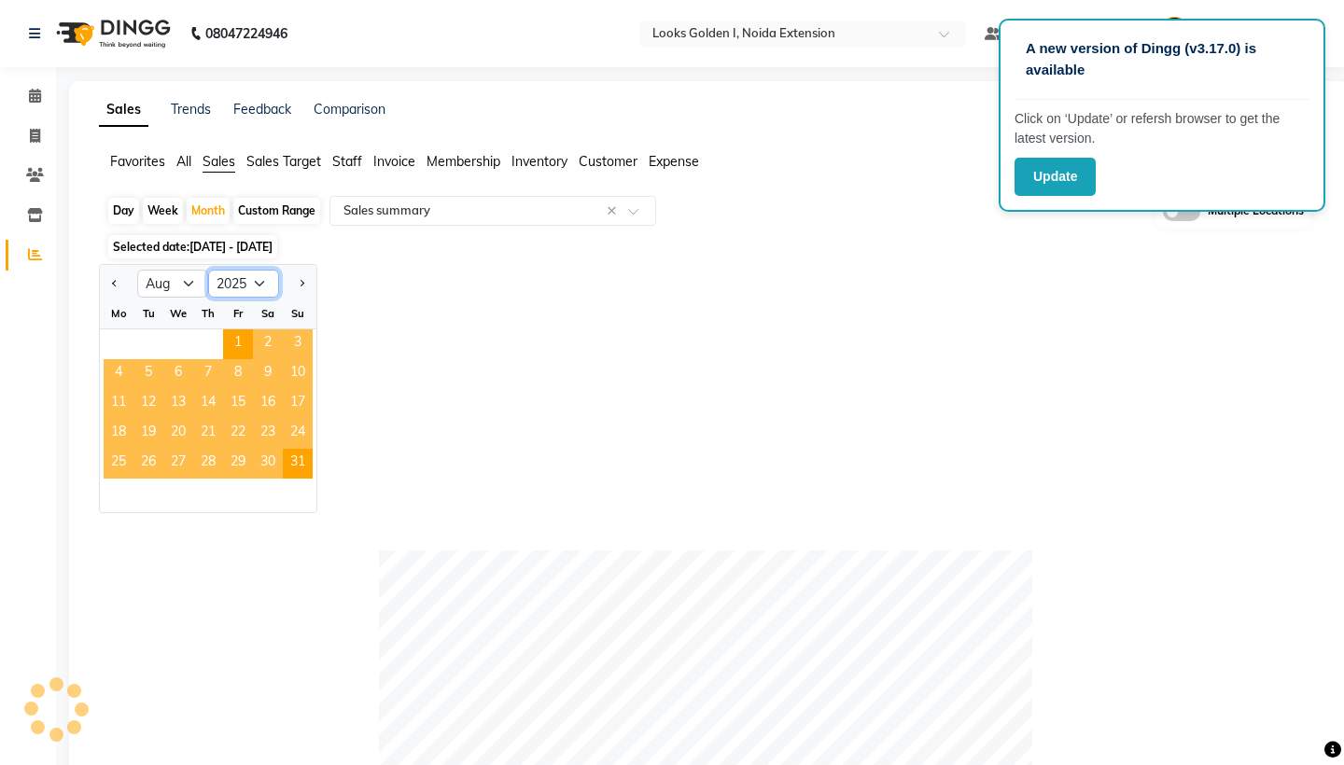
select select "2024"
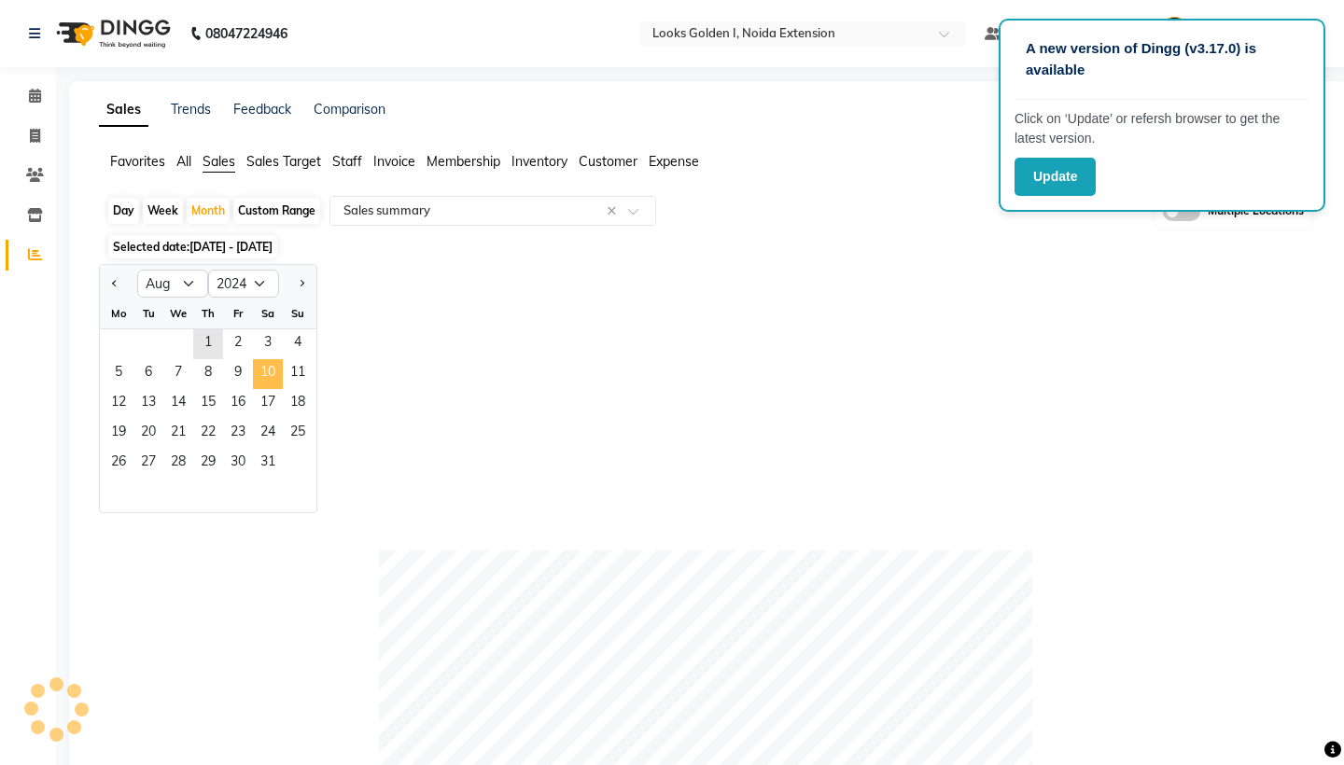
click at [258, 383] on span "10" at bounding box center [268, 374] width 30 height 30
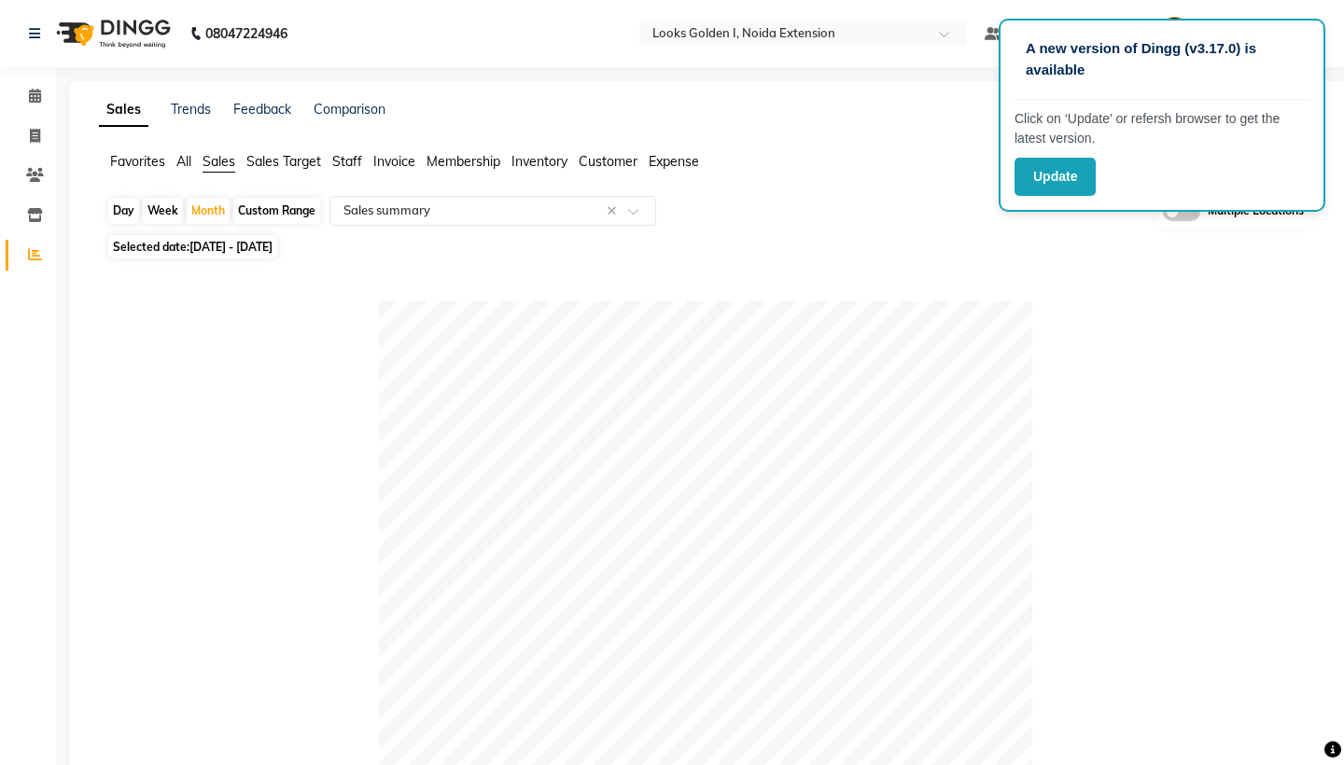
click at [261, 240] on span "[DATE] - [DATE]" at bounding box center [230, 247] width 83 height 14
select select "8"
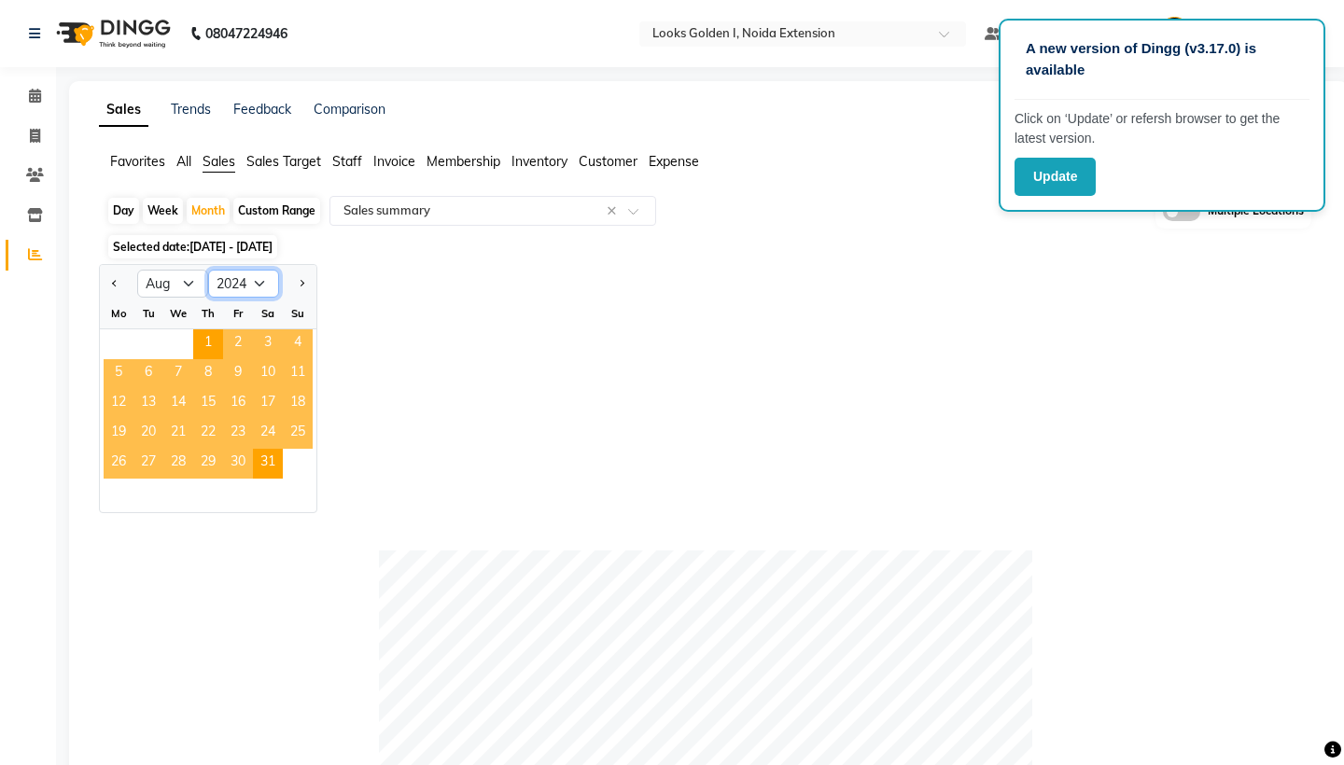
select select "2025"
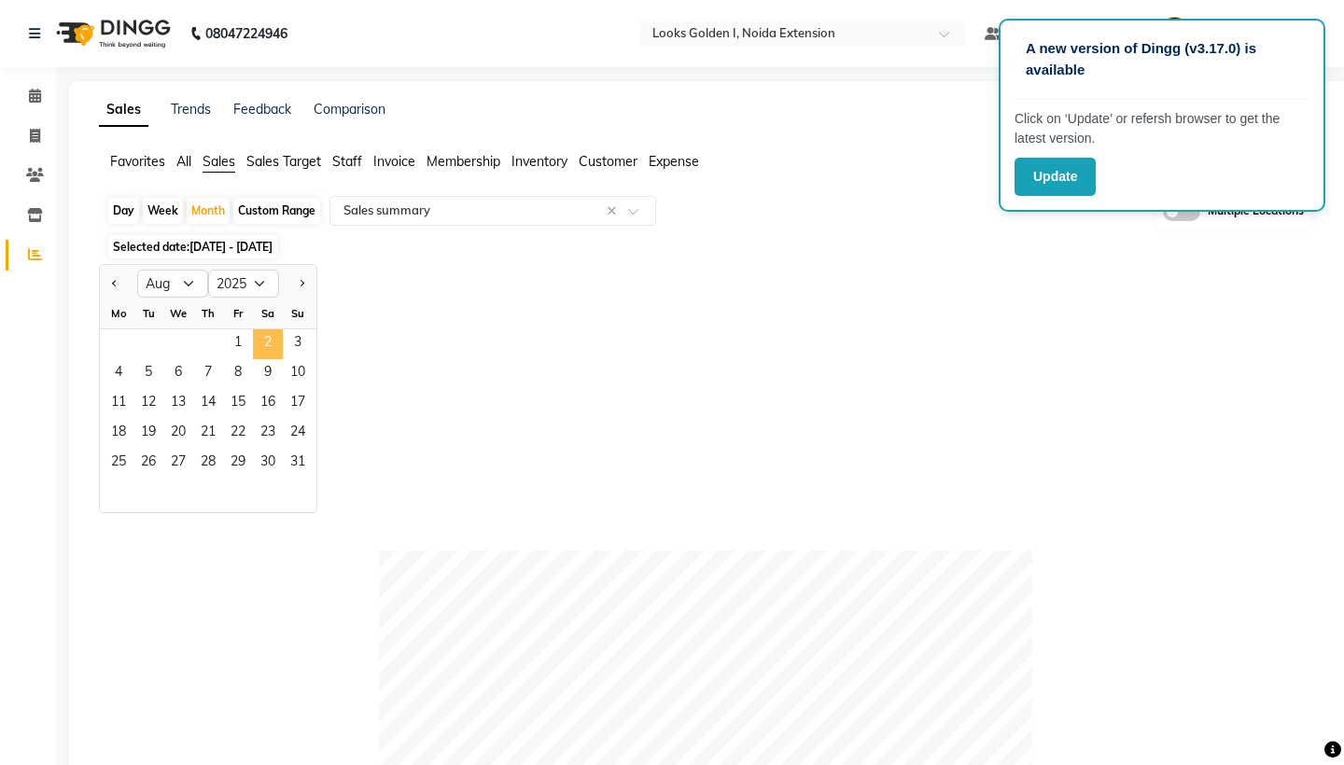
click at [269, 358] on span "2" at bounding box center [268, 344] width 30 height 30
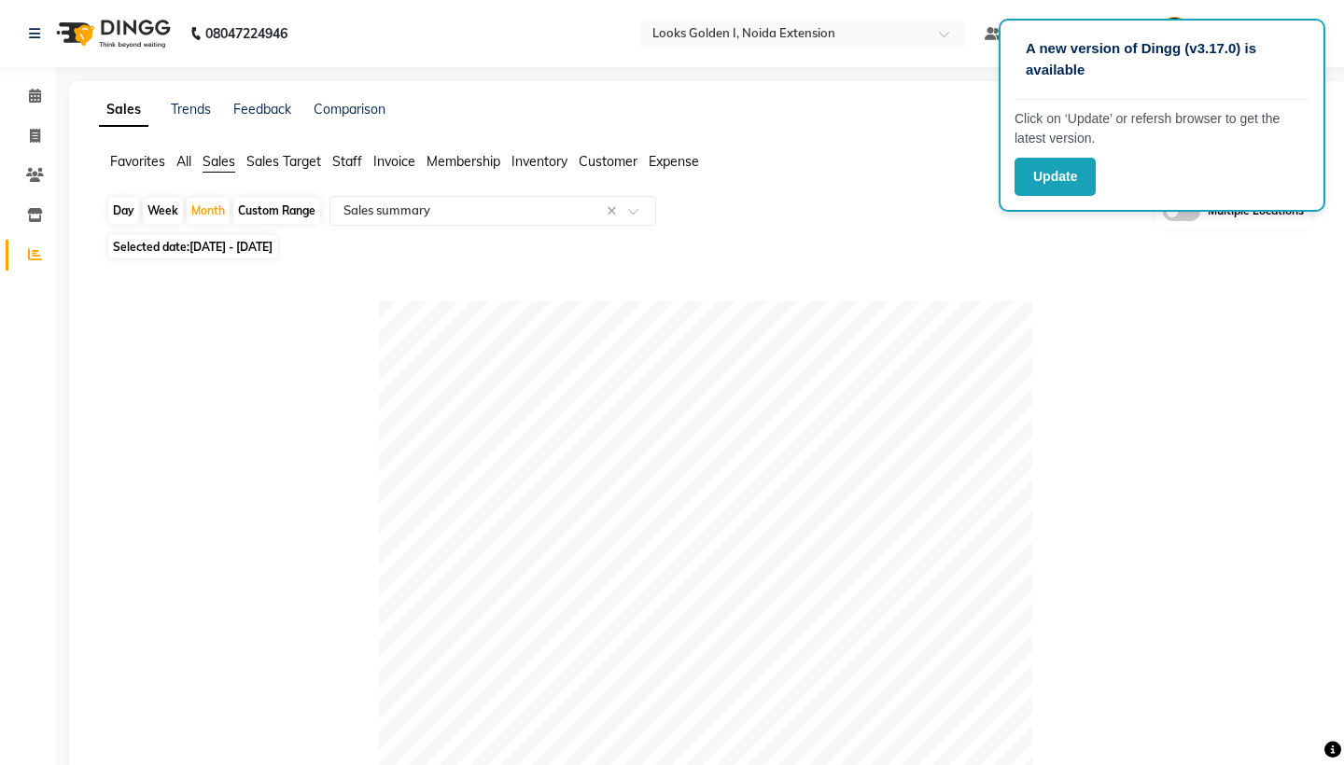
click at [238, 254] on span "Selected date: [DATE] - [DATE]" at bounding box center [192, 246] width 169 height 23
select select "8"
select select "2025"
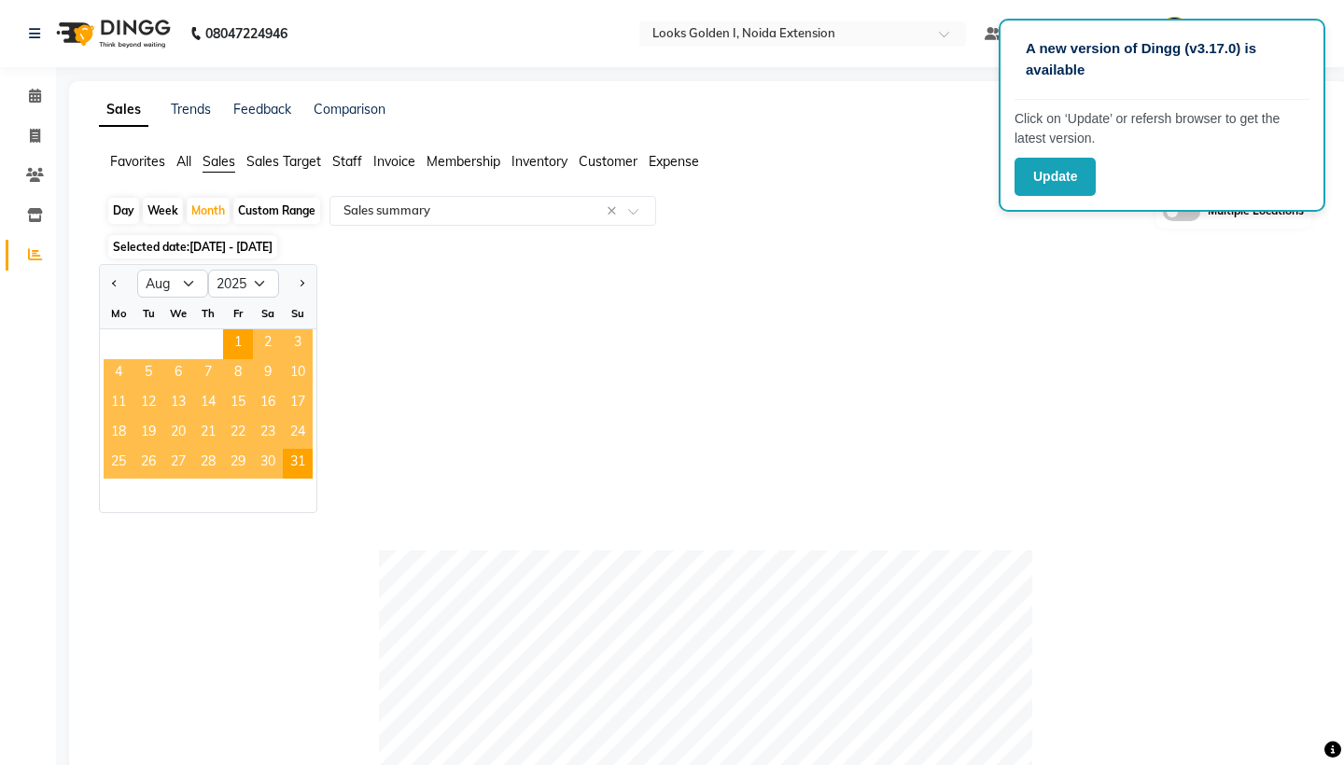
click at [309, 294] on div at bounding box center [297, 284] width 37 height 30
click at [303, 275] on button "Next month" at bounding box center [301, 284] width 15 height 30
select select "9"
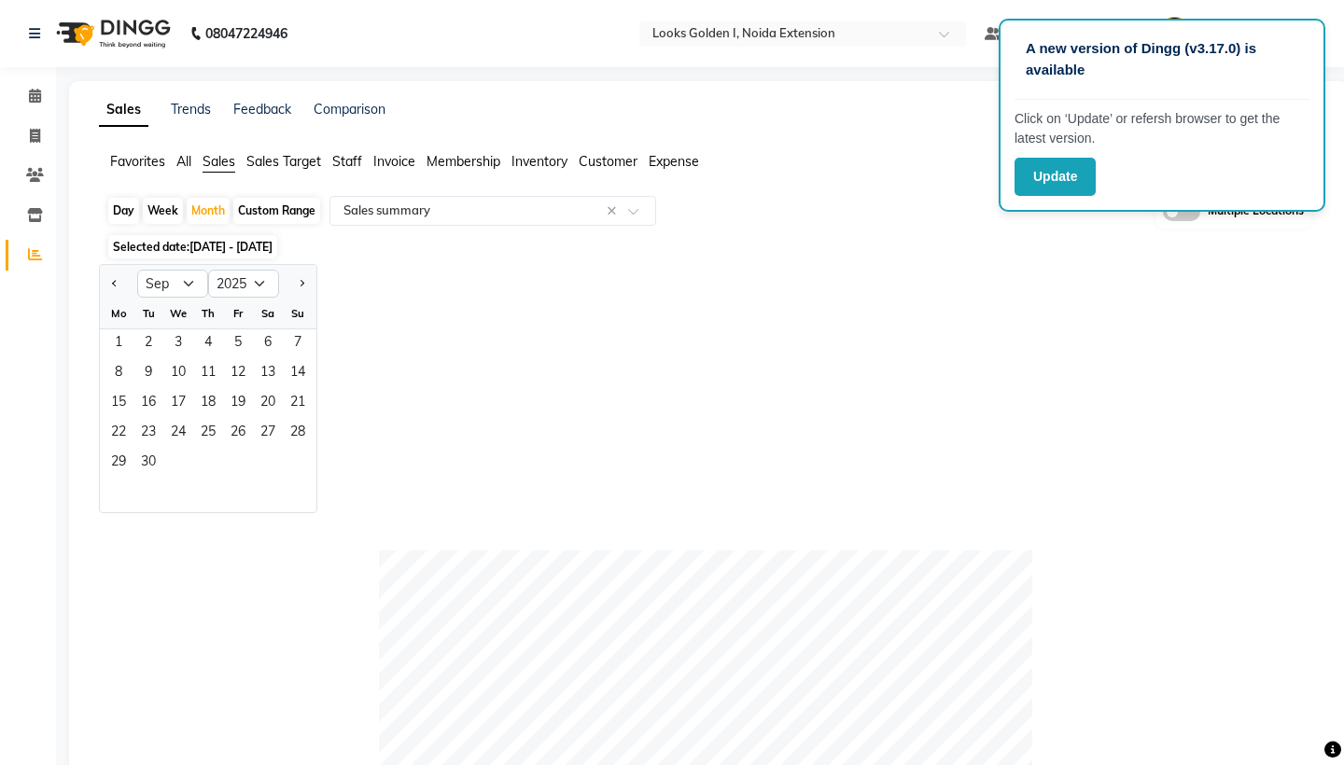
click at [439, 290] on div "Jan Feb Mar Apr May Jun [DATE] Aug Sep Oct Nov [DATE] 2016 2017 2018 2019 2020 …" at bounding box center [708, 388] width 1219 height 249
